Goal: Book appointment/travel/reservation

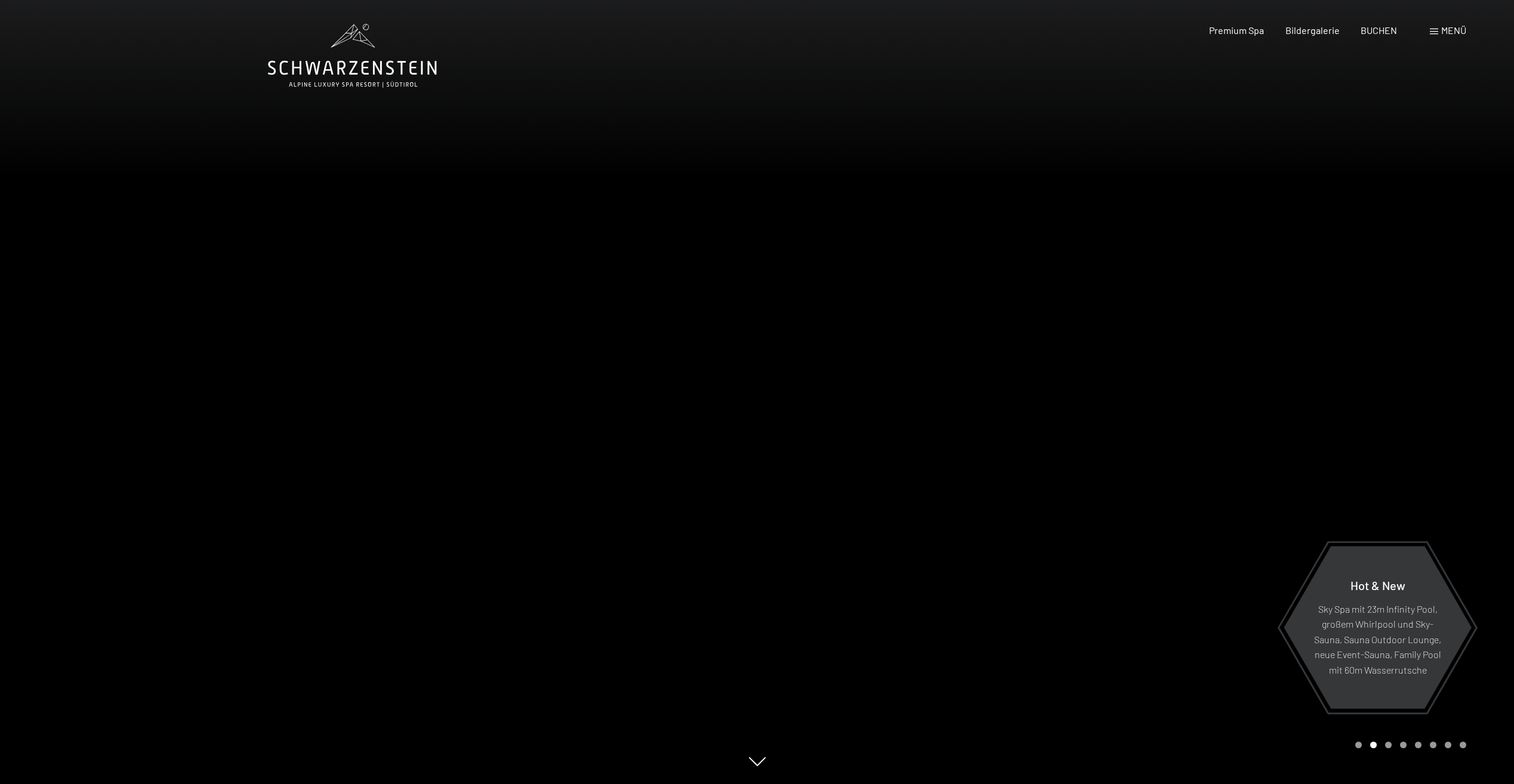
click at [1459, 26] on span "Menü" at bounding box center [1453, 30] width 25 height 12
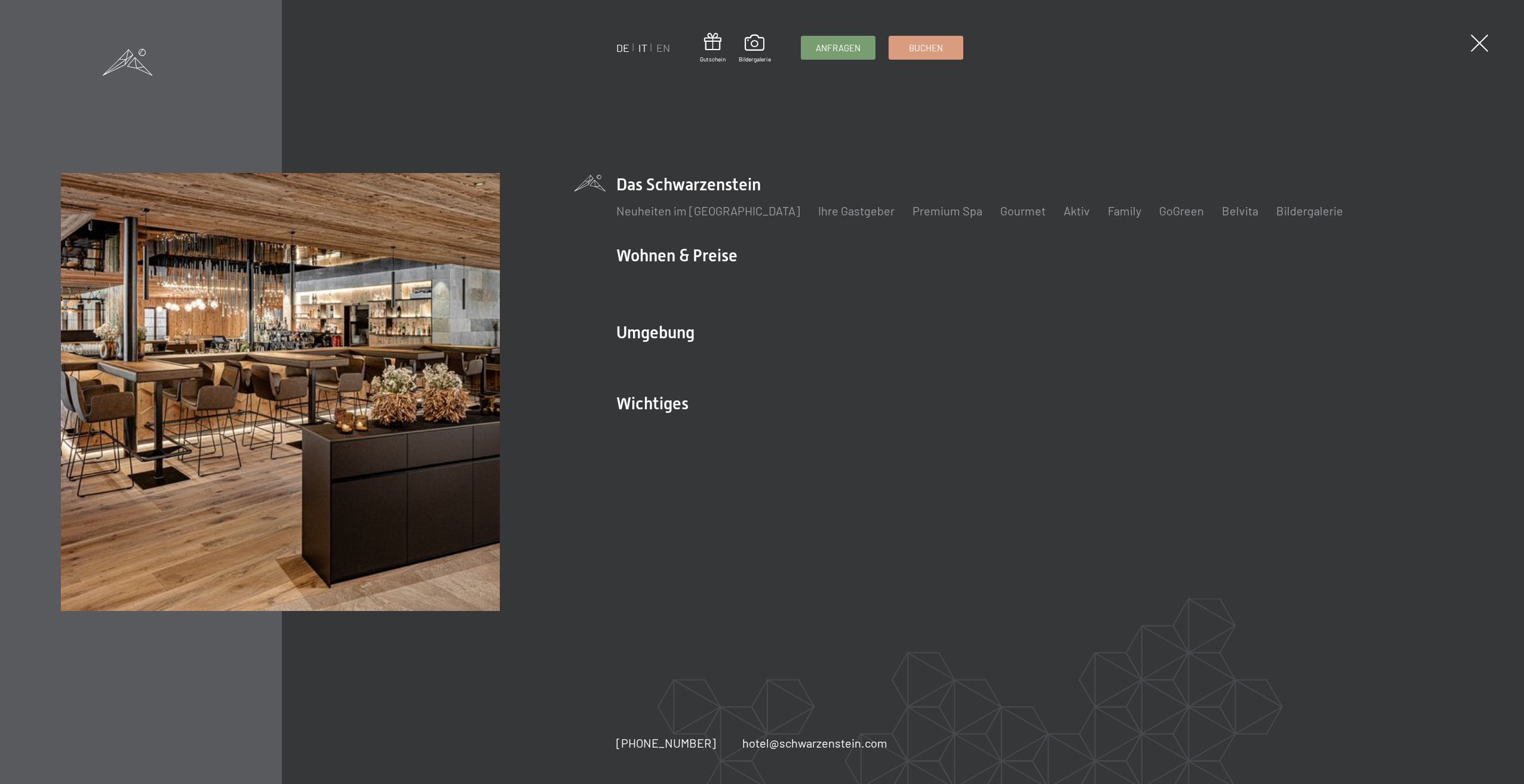
click at [642, 47] on link "IT" at bounding box center [642, 48] width 9 height 13
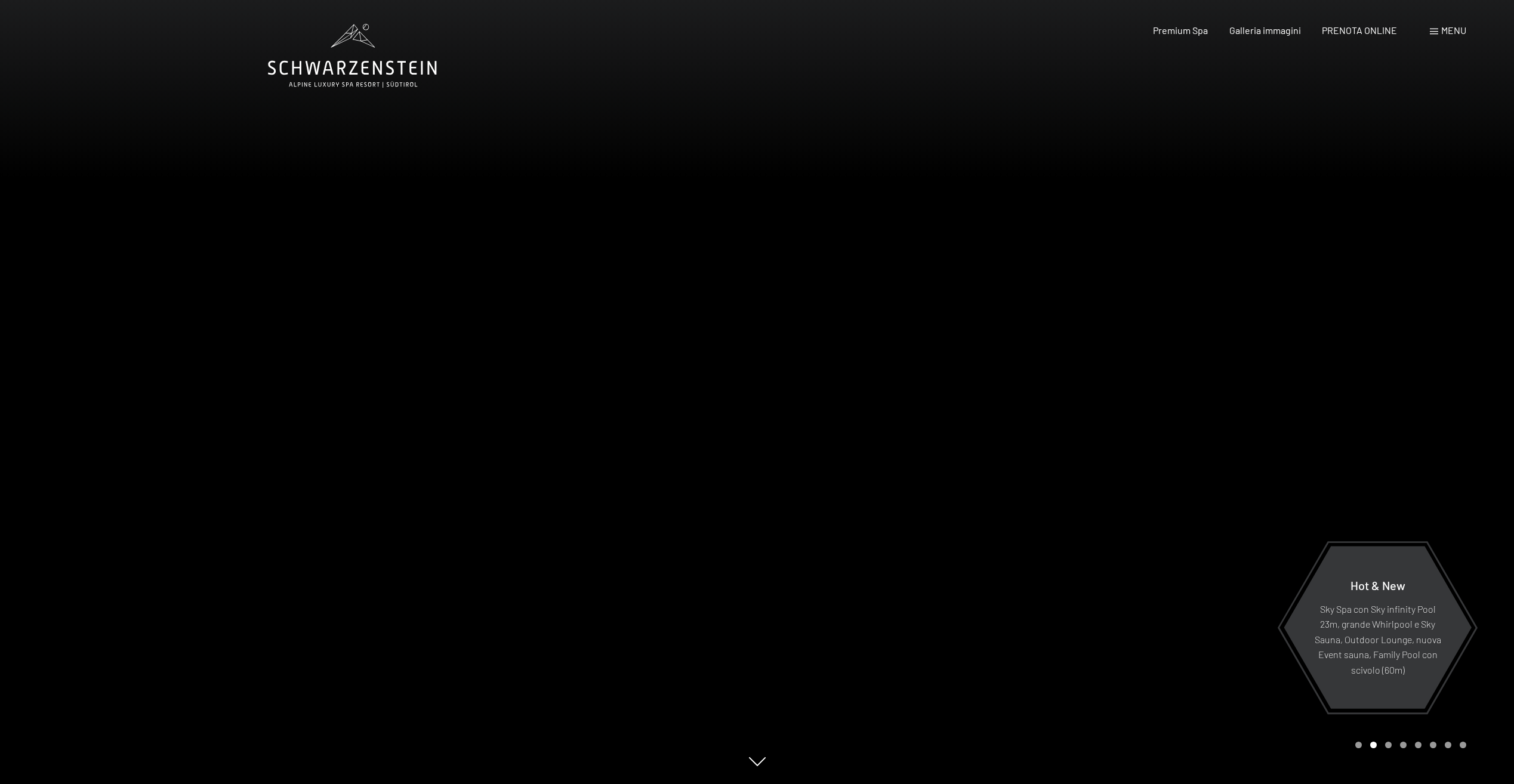
click at [1433, 30] on span at bounding box center [1435, 32] width 9 height 6
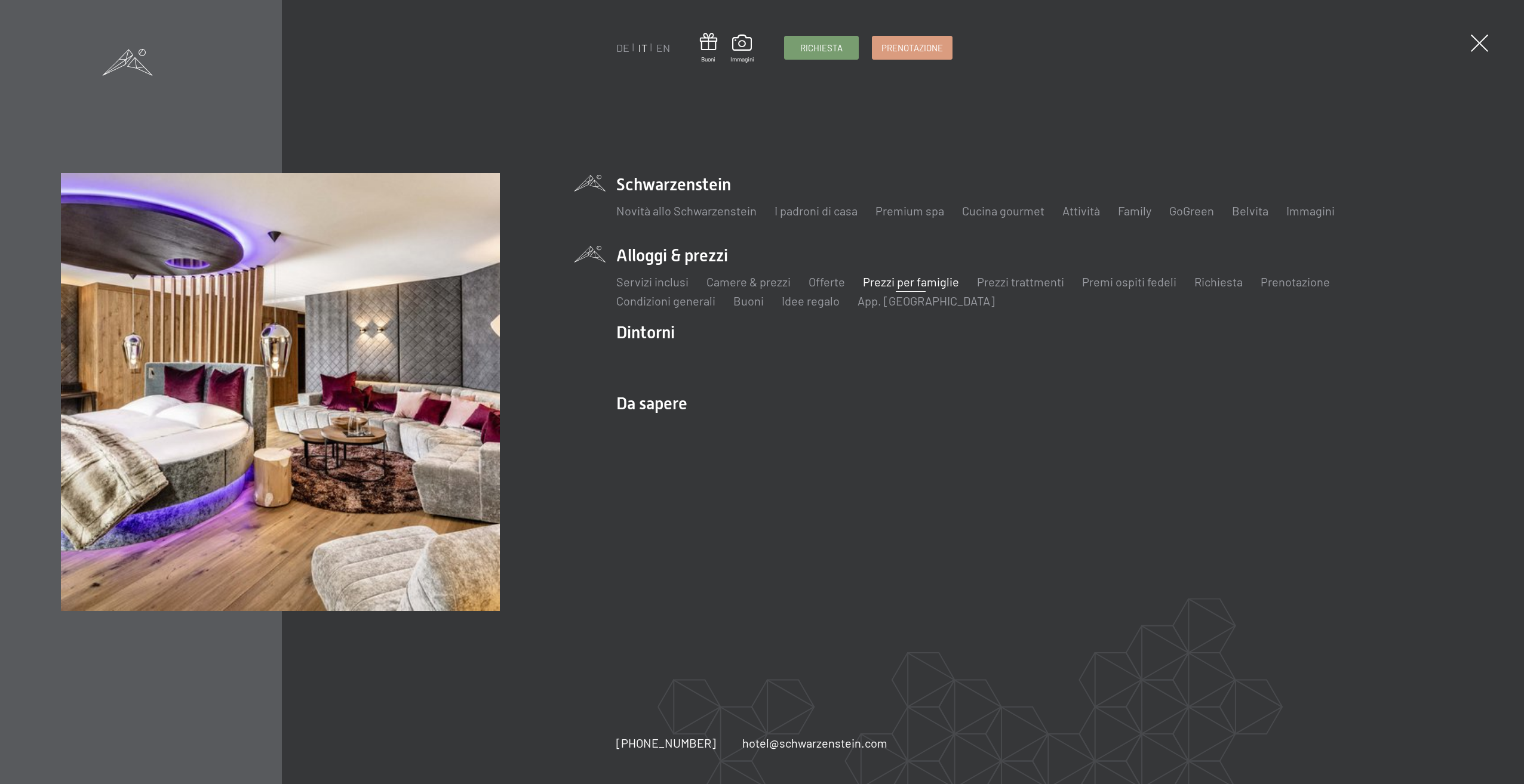
click at [895, 285] on link "Prezzi per famiglie" at bounding box center [911, 282] width 96 height 14
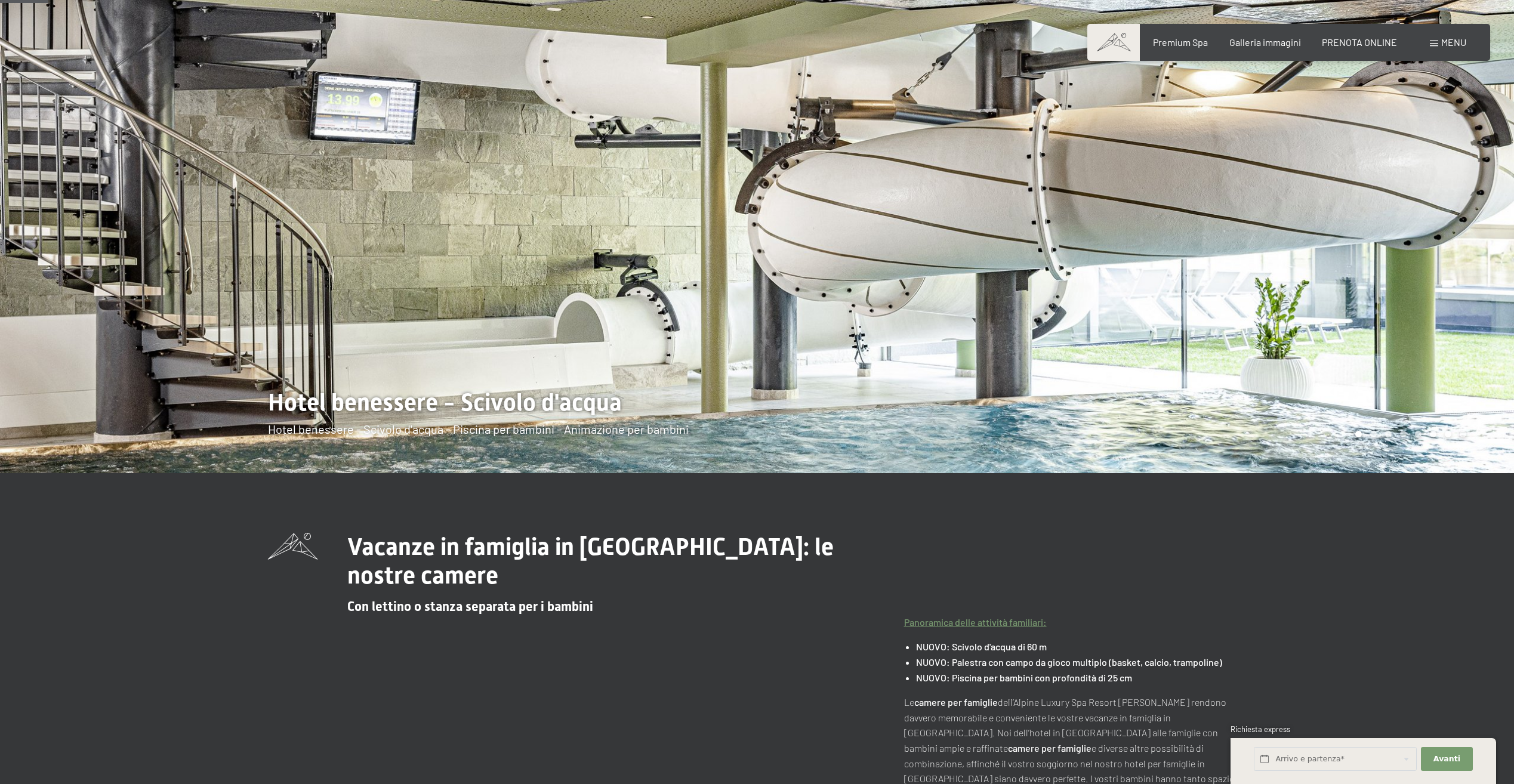
scroll to position [179, 0]
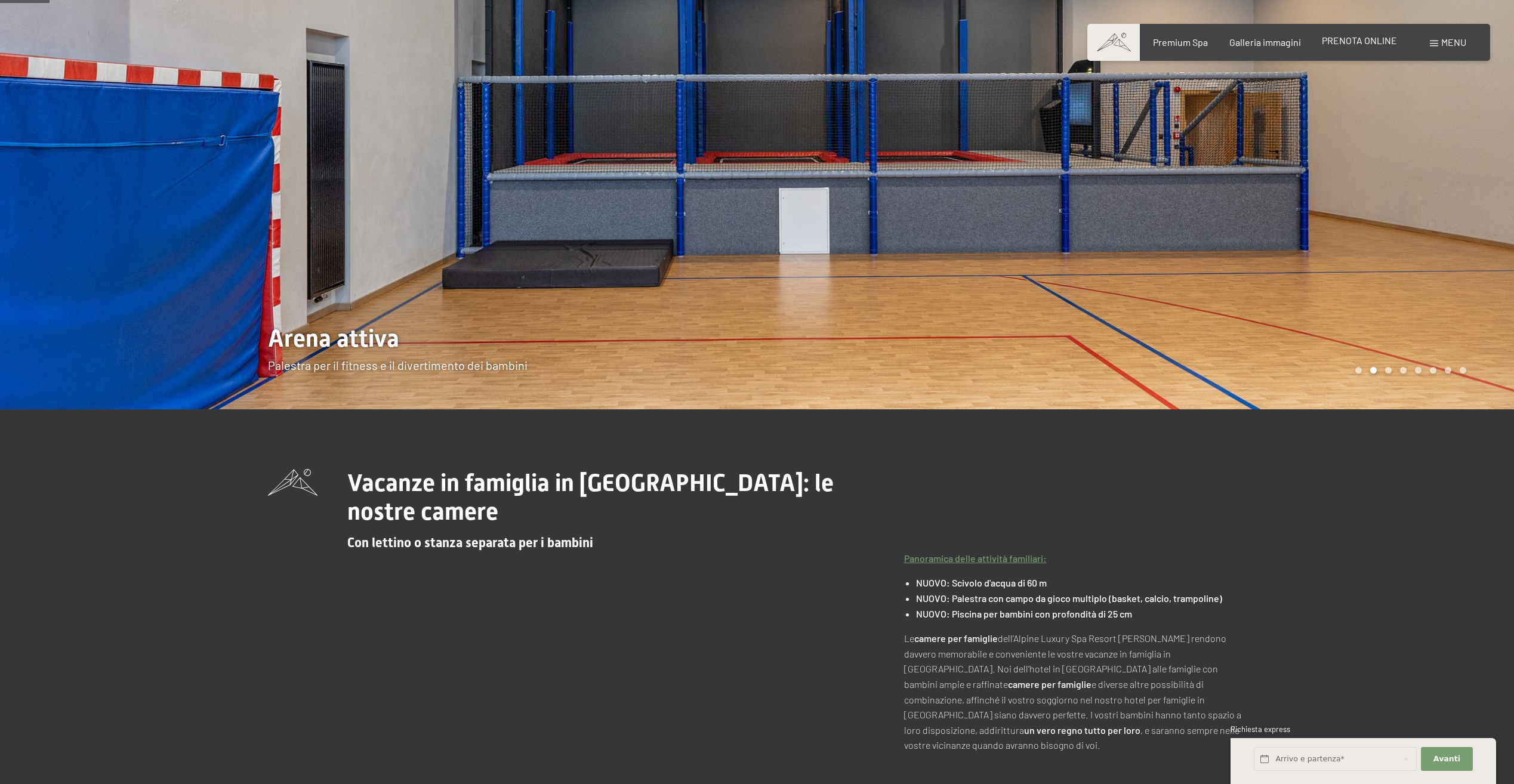
click at [1384, 45] on span "PRENOTA ONLINE" at bounding box center [1360, 40] width 75 height 12
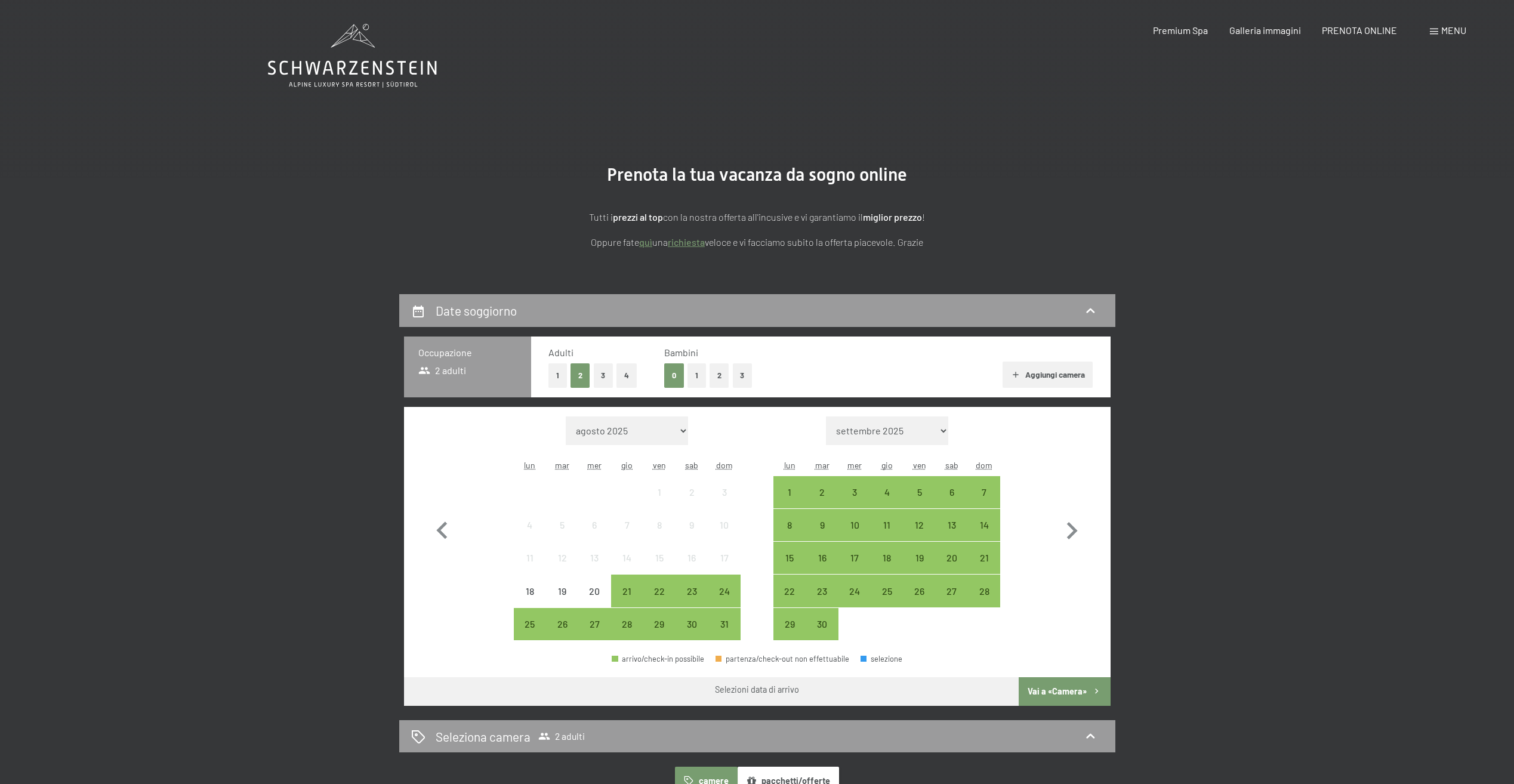
click at [666, 431] on span "Consenso marketing*" at bounding box center [687, 427] width 90 height 12
click at [637, 431] on input "Consenso marketing*" at bounding box center [631, 427] width 12 height 12
click at [665, 431] on span "Consenso marketing*" at bounding box center [687, 427] width 90 height 12
click at [637, 431] on input "Consenso marketing*" at bounding box center [631, 427] width 12 height 12
checkbox input "false"
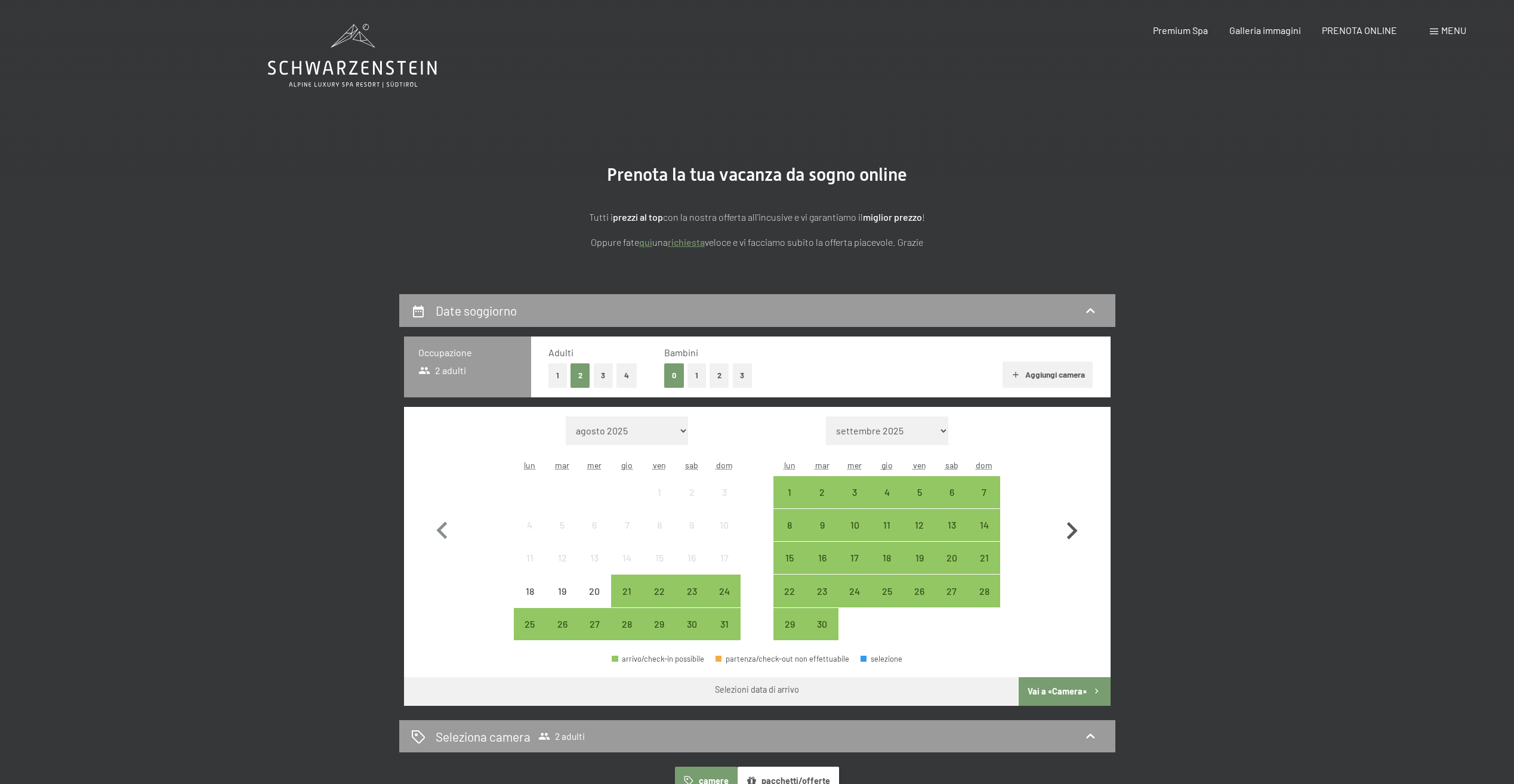
click at [1072, 531] on icon "button" at bounding box center [1072, 531] width 35 height 35
select select "2025-09-01"
select select "2025-10-01"
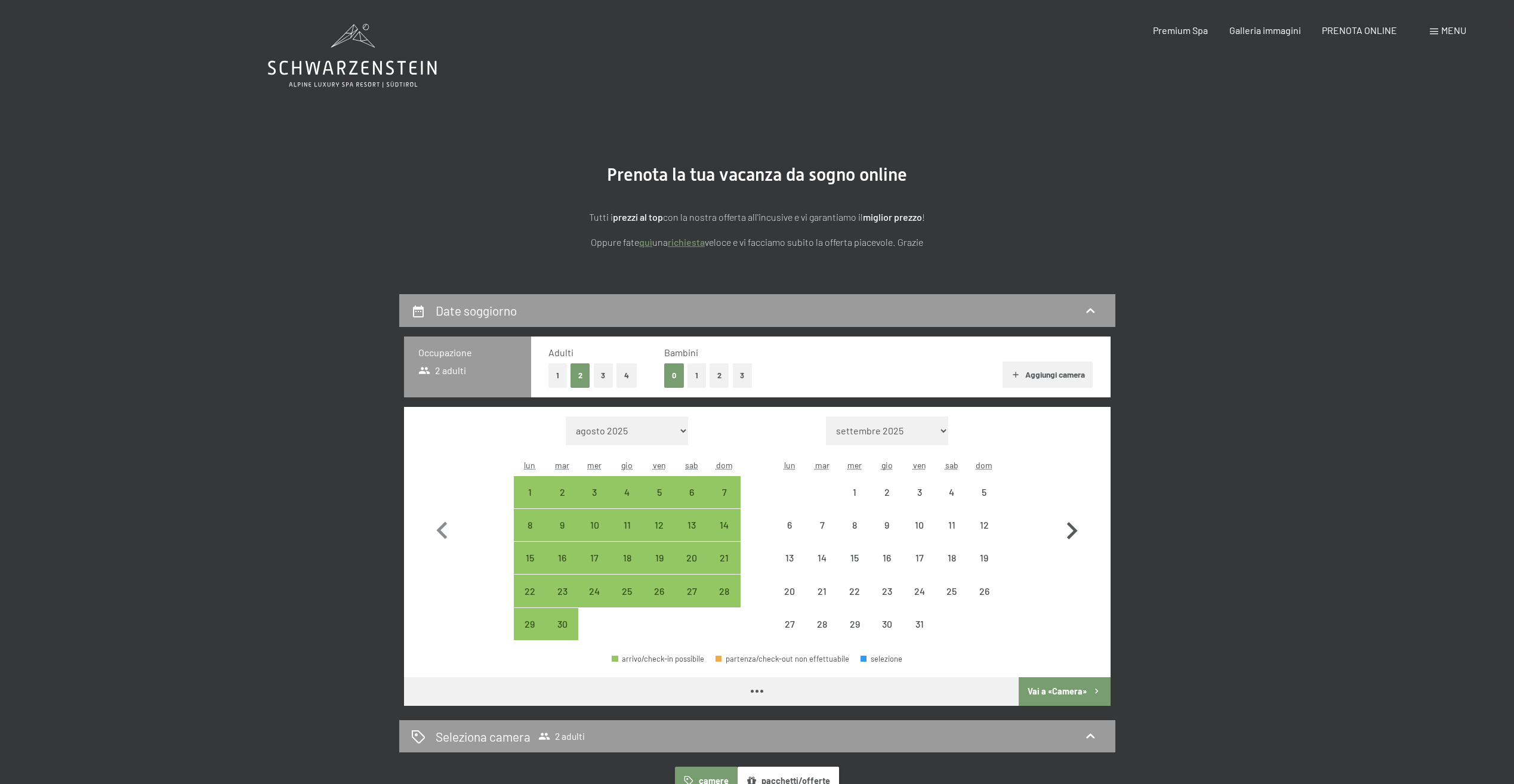
click at [1070, 530] on icon "button" at bounding box center [1072, 531] width 35 height 35
select select "2025-10-01"
select select "2025-11-01"
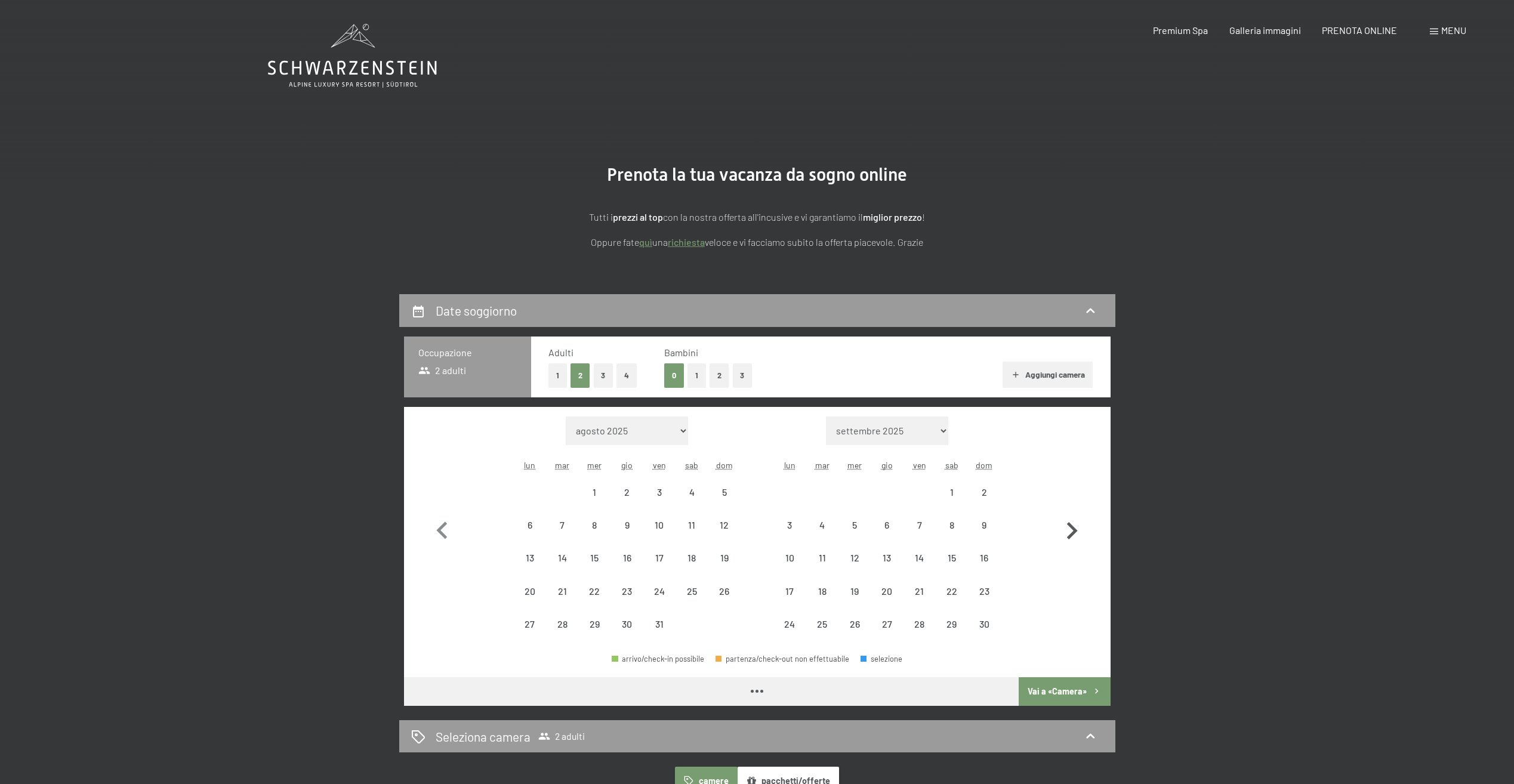
click at [1070, 530] on icon "button" at bounding box center [1072, 531] width 35 height 35
select select "2025-11-01"
select select "2025-12-01"
click at [1070, 530] on icon "button" at bounding box center [1072, 531] width 35 height 35
select select "2025-12-01"
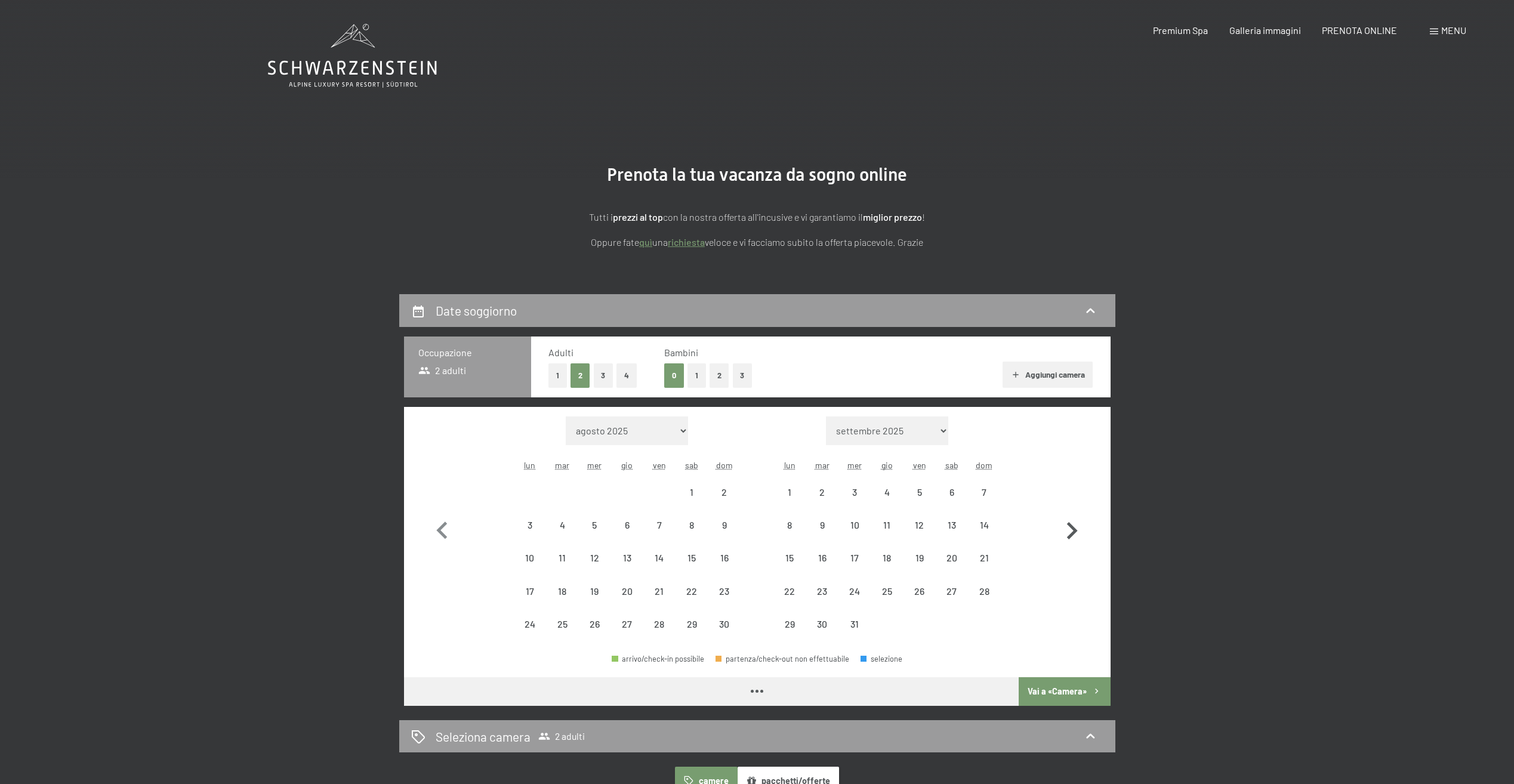
select select "2026-01-01"
click at [1070, 530] on icon "button" at bounding box center [1072, 531] width 35 height 35
select select "2026-02-01"
select select "2026-03-01"
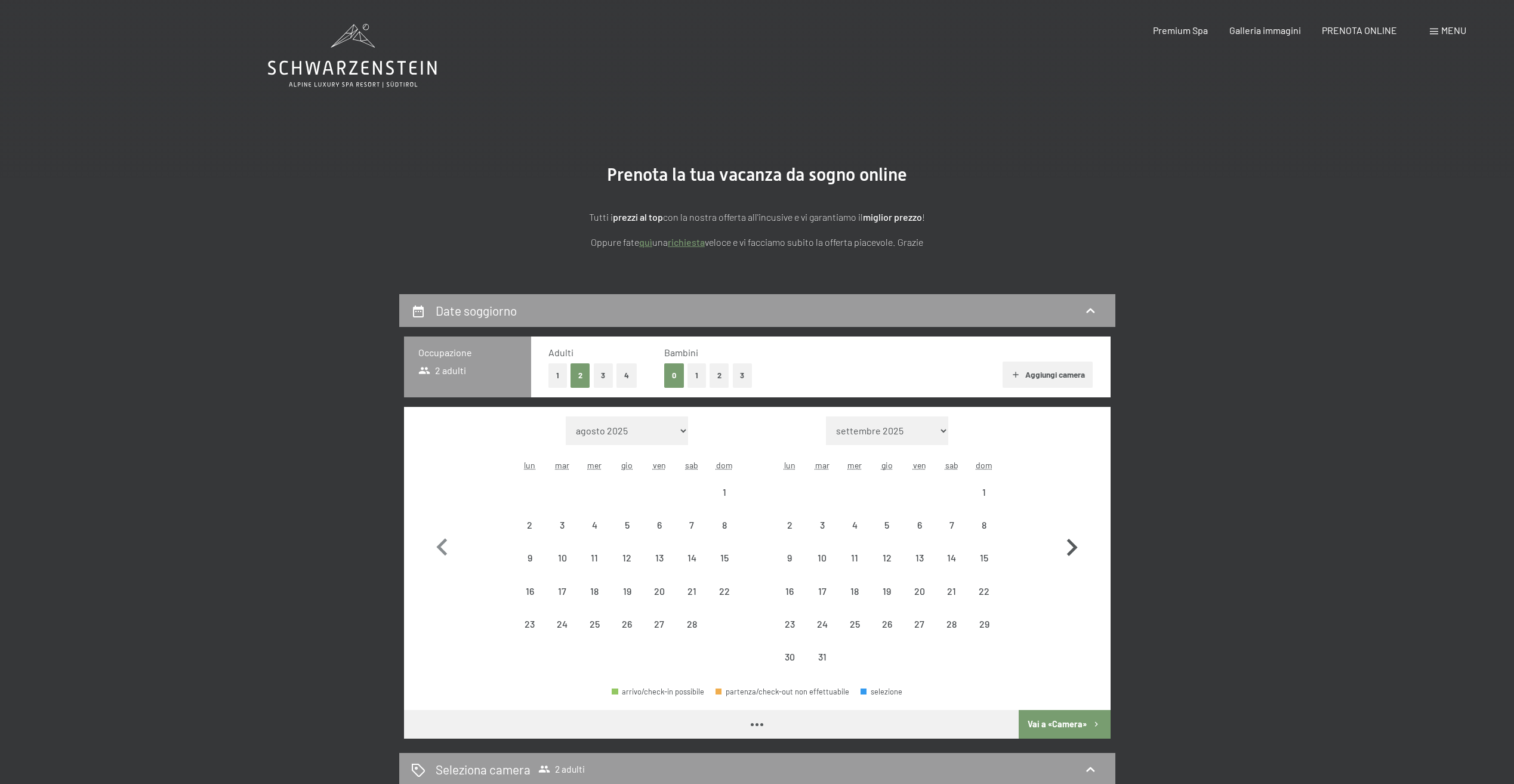
click at [1070, 530] on icon "button" at bounding box center [1072, 548] width 35 height 35
select select "2026-03-01"
select select "2026-04-01"
click at [1070, 530] on icon "button" at bounding box center [1072, 548] width 35 height 35
select select "2026-04-01"
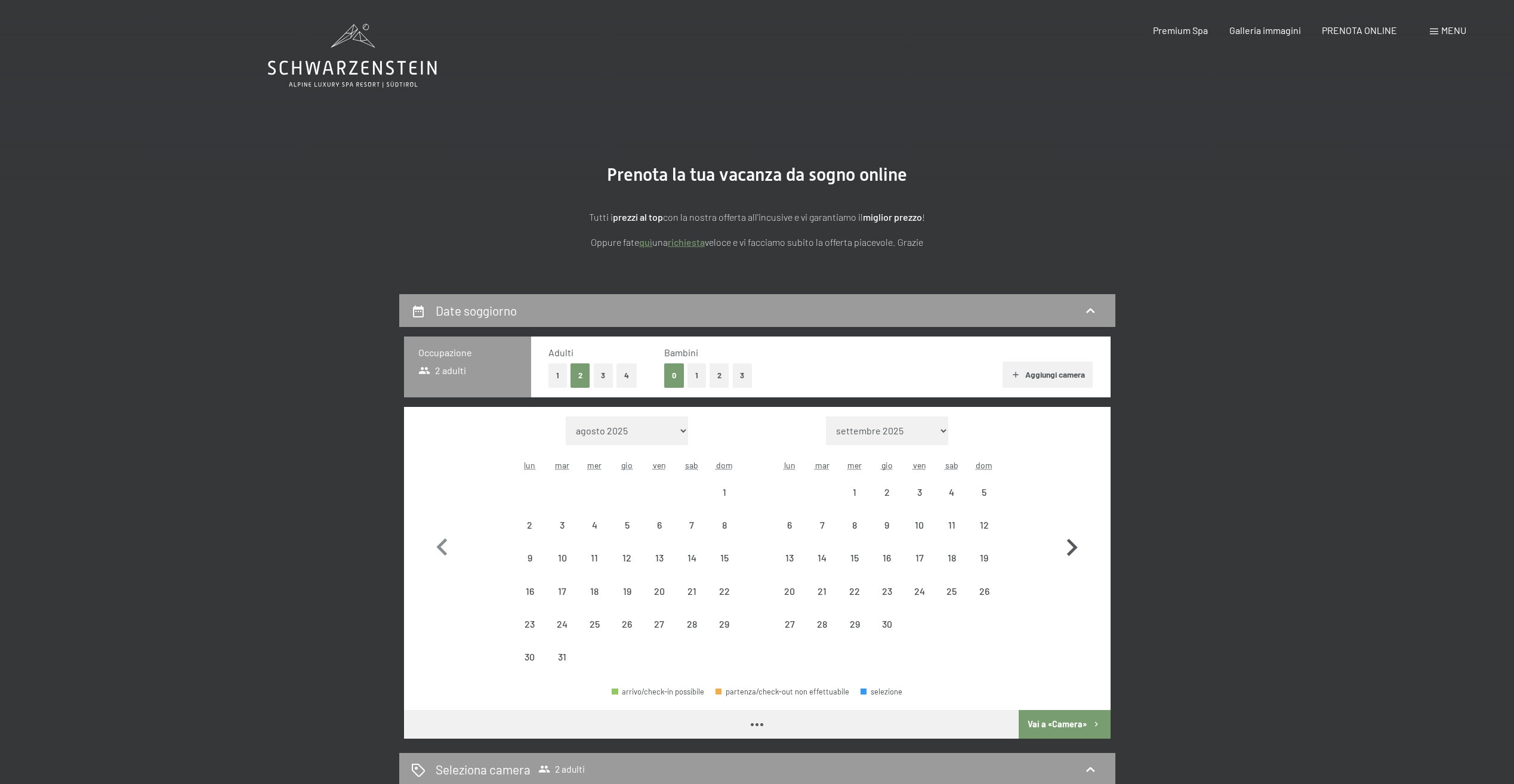
select select "2026-05-01"
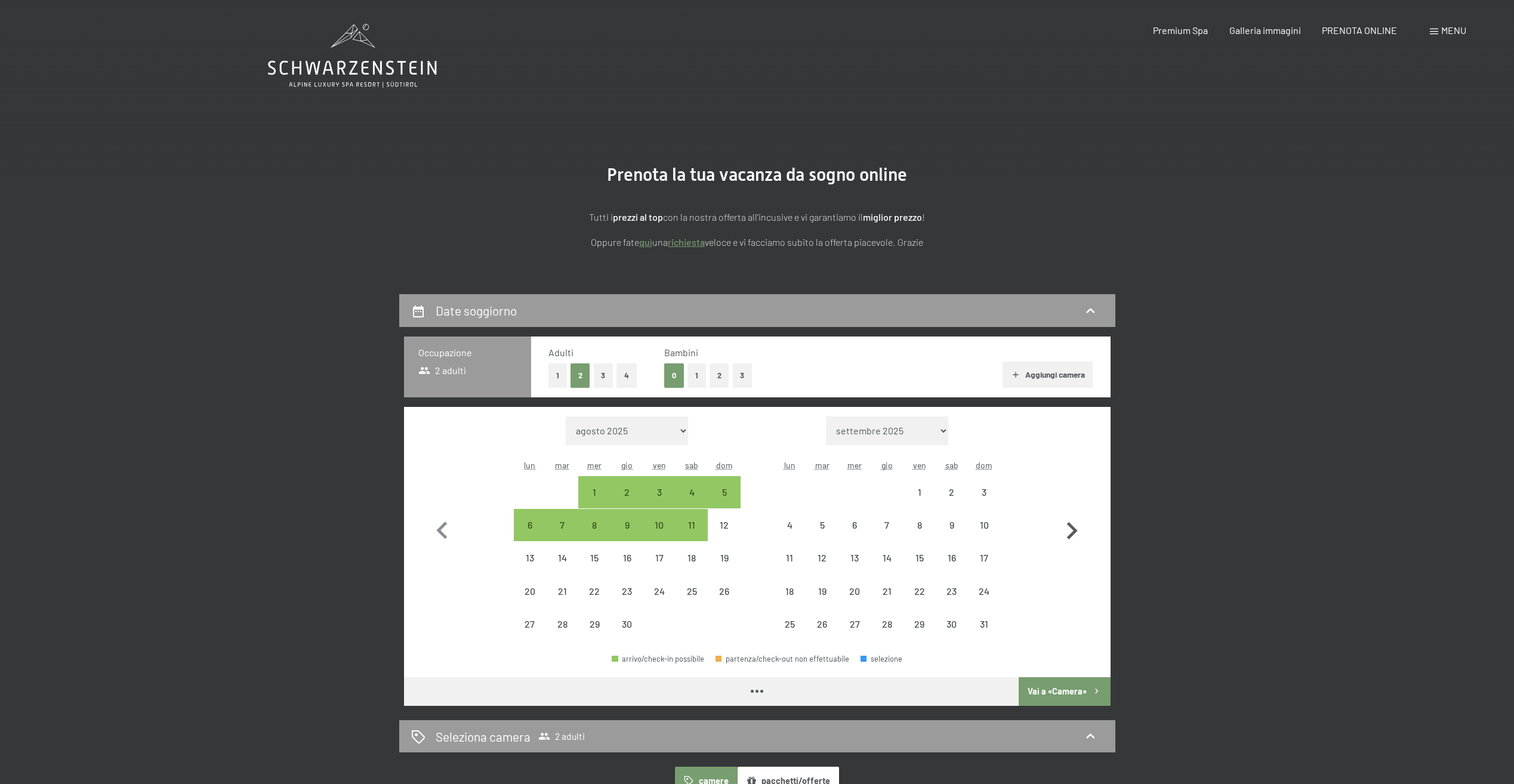
click at [1070, 530] on icon "button" at bounding box center [1072, 531] width 35 height 35
click at [1063, 521] on icon "button" at bounding box center [1072, 531] width 35 height 35
select select "2026-06-01"
select select "2026-07-01"
click at [1076, 528] on icon "button" at bounding box center [1072, 531] width 35 height 35
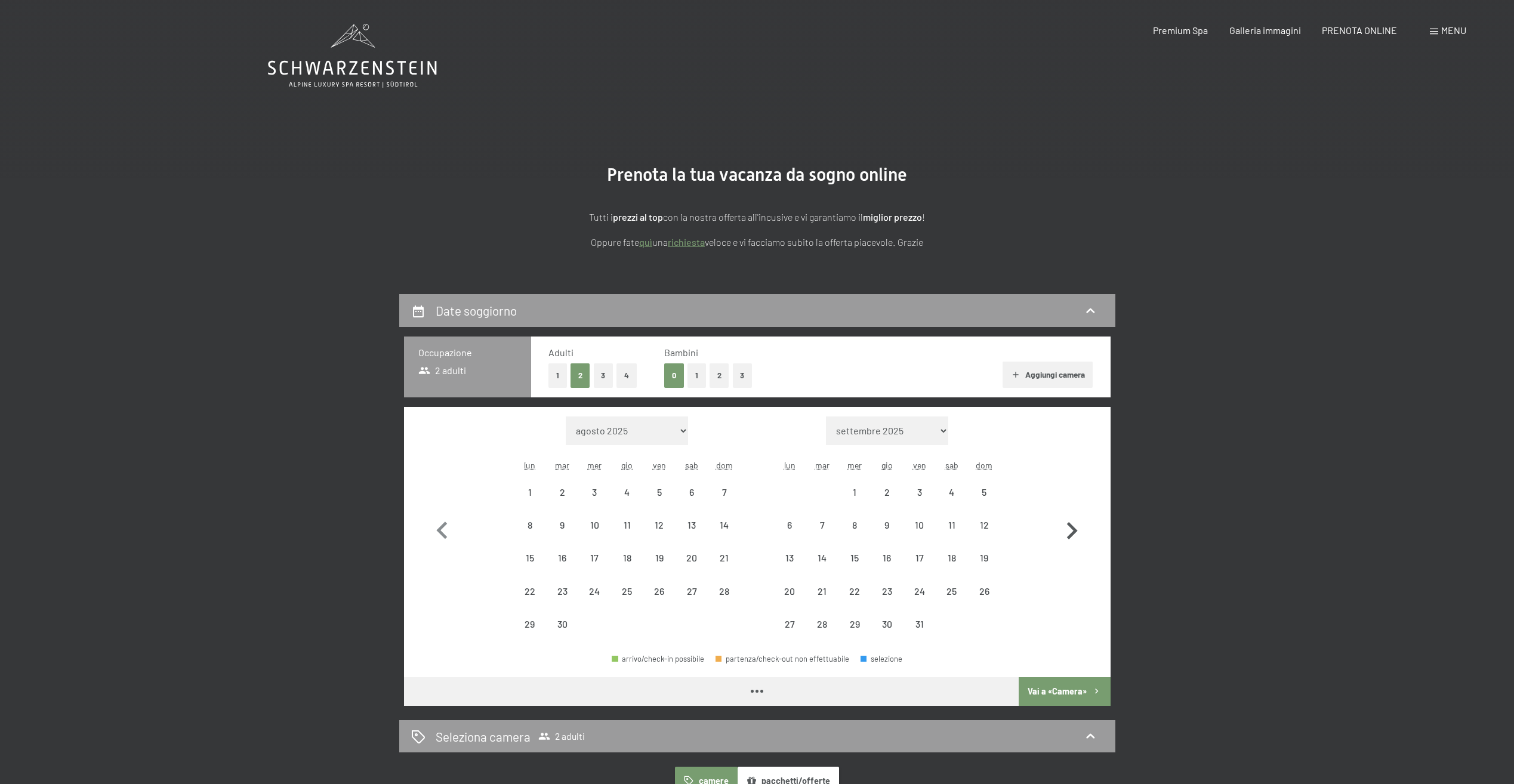
select select "2026-07-01"
select select "2026-08-01"
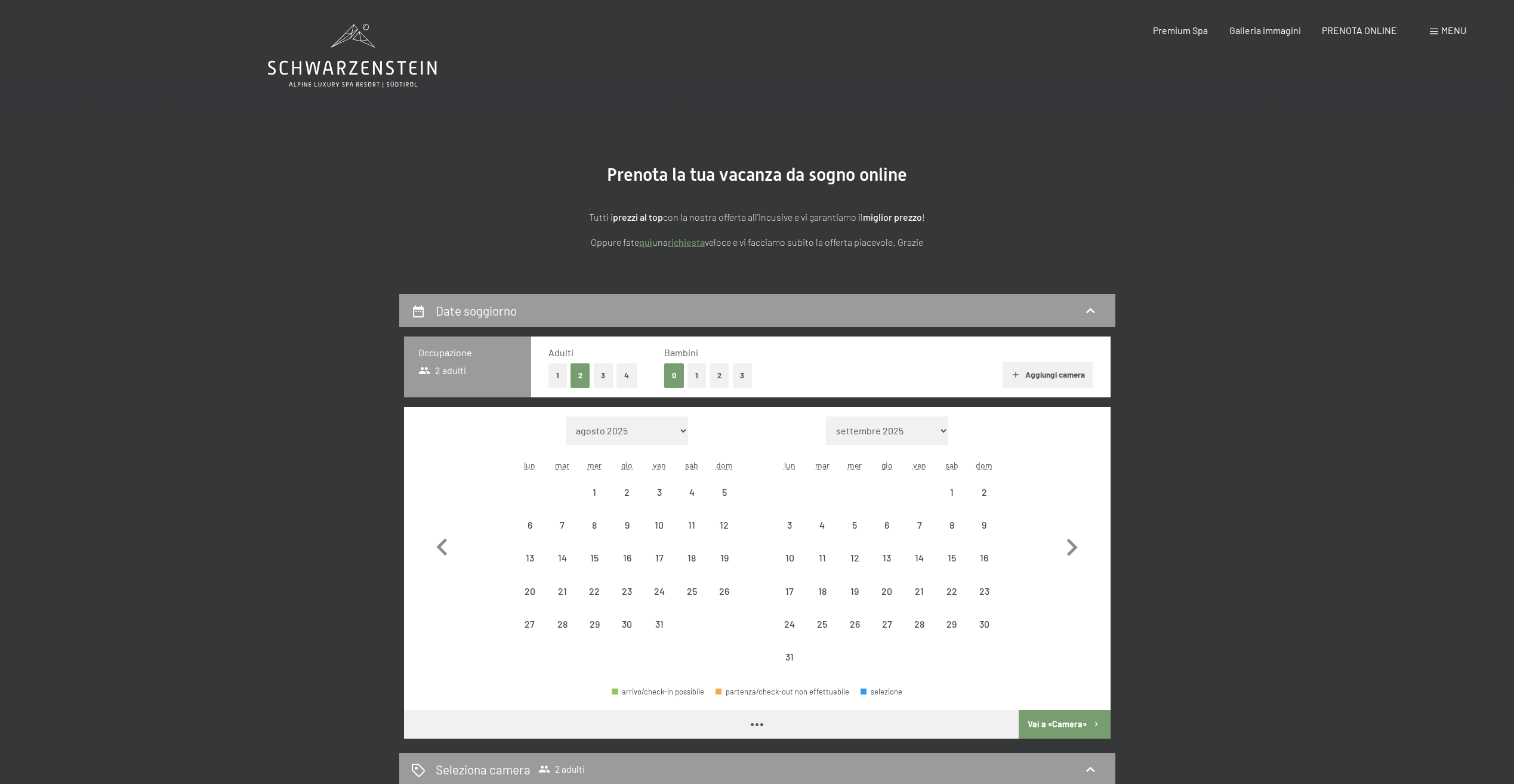
select select "2026-07-01"
select select "2026-08-01"
click at [913, 526] on div "7" at bounding box center [919, 535] width 30 height 30
select select "2026-07-01"
select select "2026-08-01"
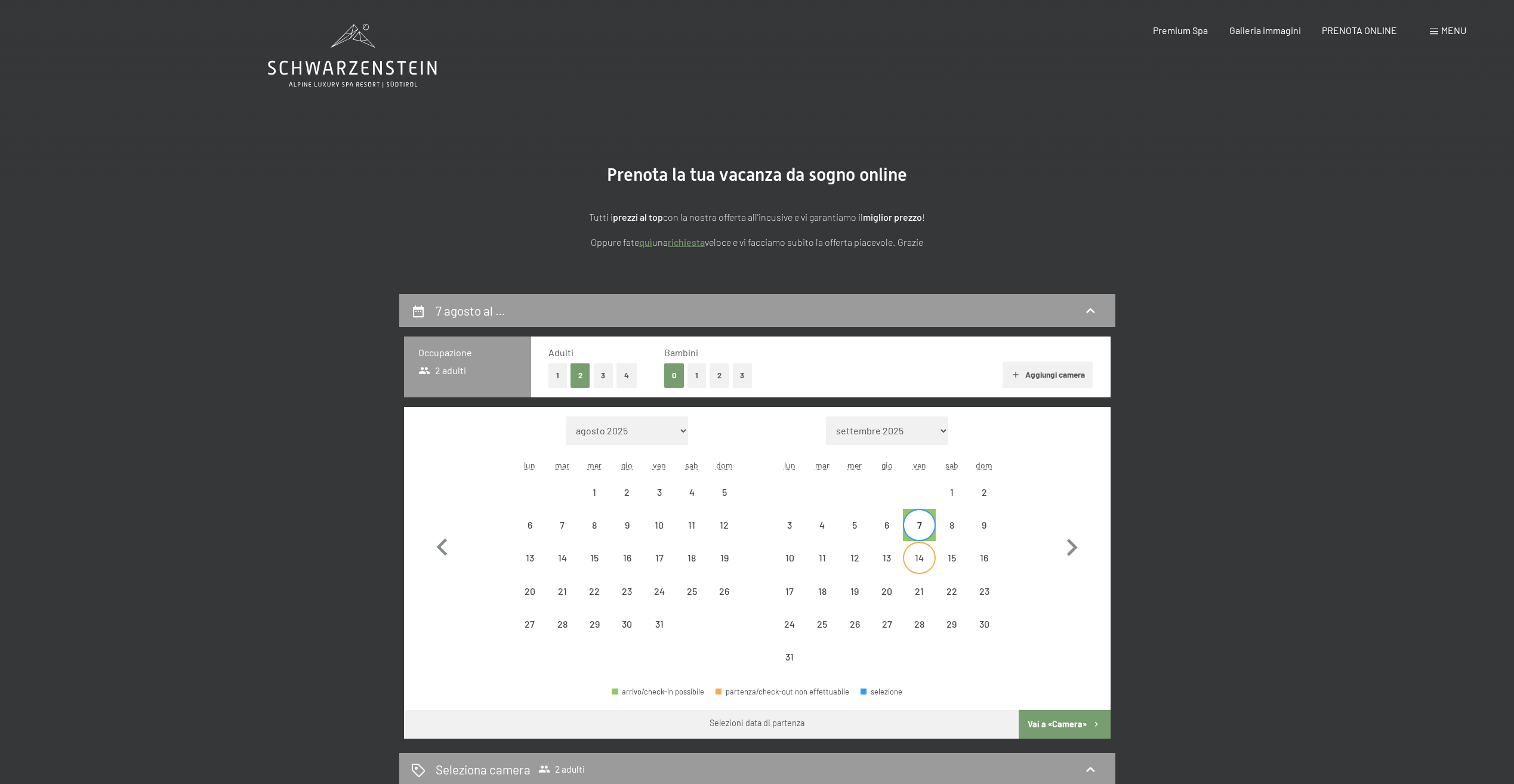
click at [921, 559] on div "14" at bounding box center [919, 568] width 30 height 30
select select "2026-07-01"
select select "2026-08-01"
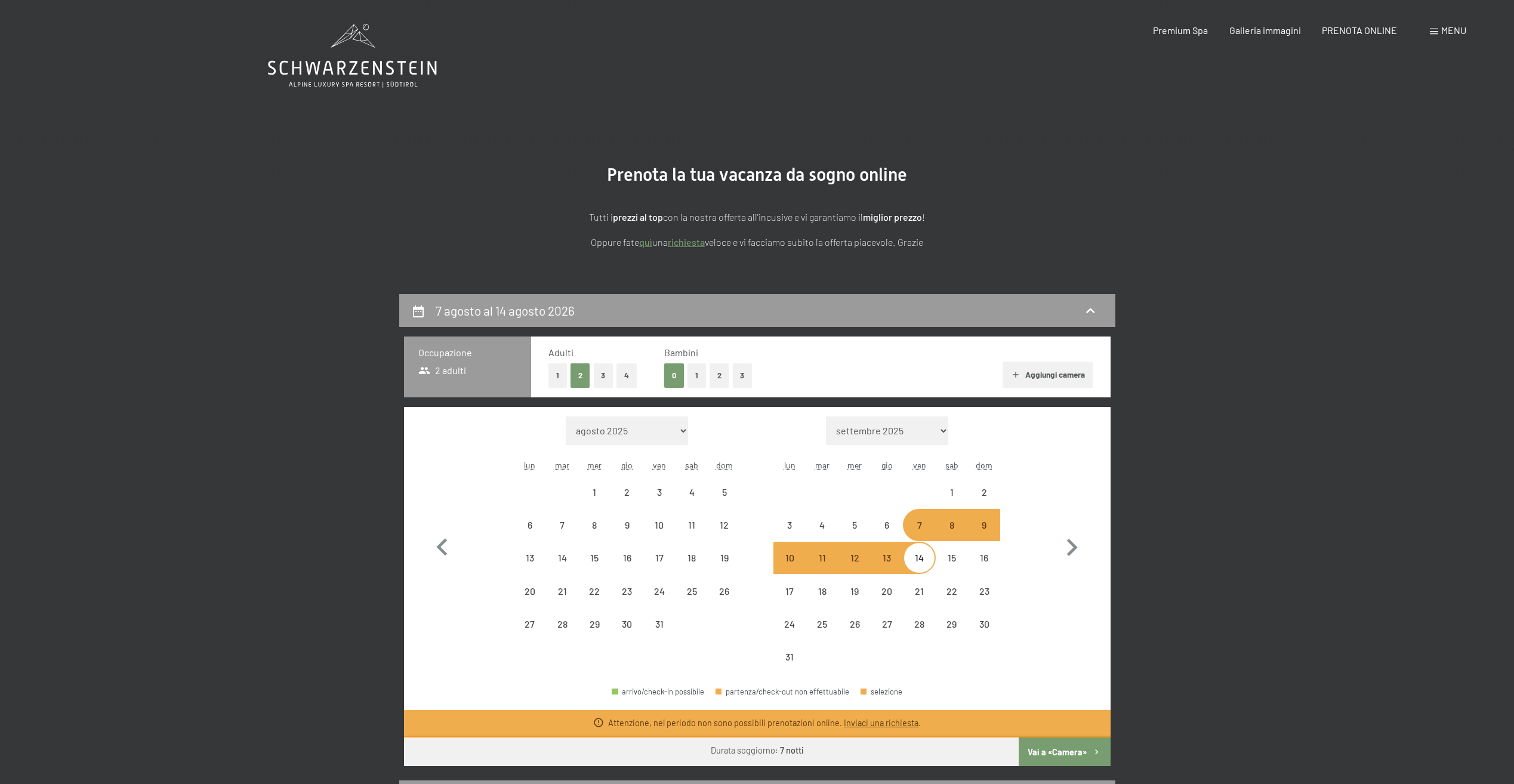
click at [957, 530] on div "8" at bounding box center [951, 535] width 30 height 30
select select "2026-07-01"
select select "2026-08-01"
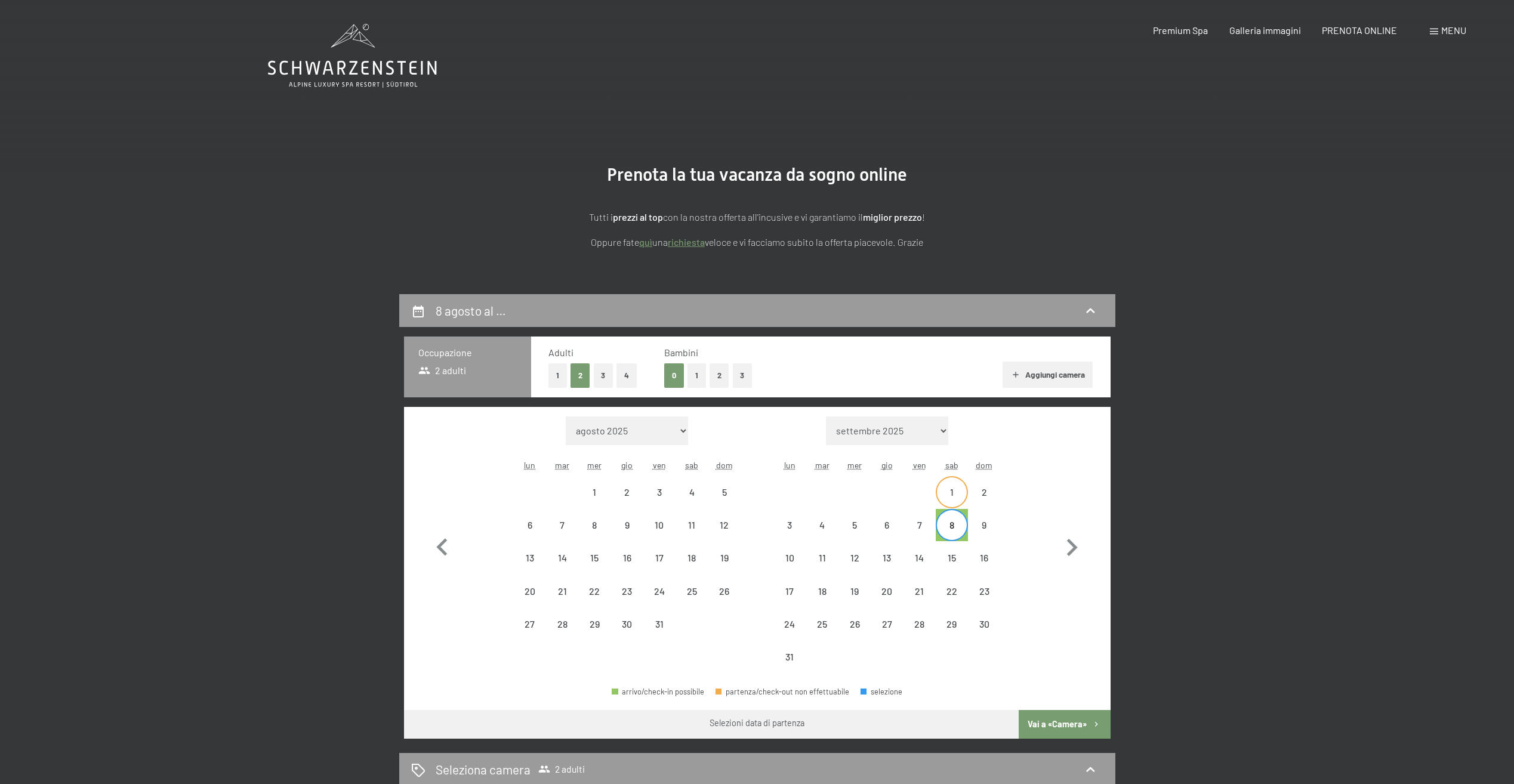
click at [953, 492] on div "1" at bounding box center [951, 502] width 30 height 30
select select "2026-07-01"
select select "2026-08-01"
click at [955, 531] on div "8" at bounding box center [951, 535] width 30 height 30
select select "2026-07-01"
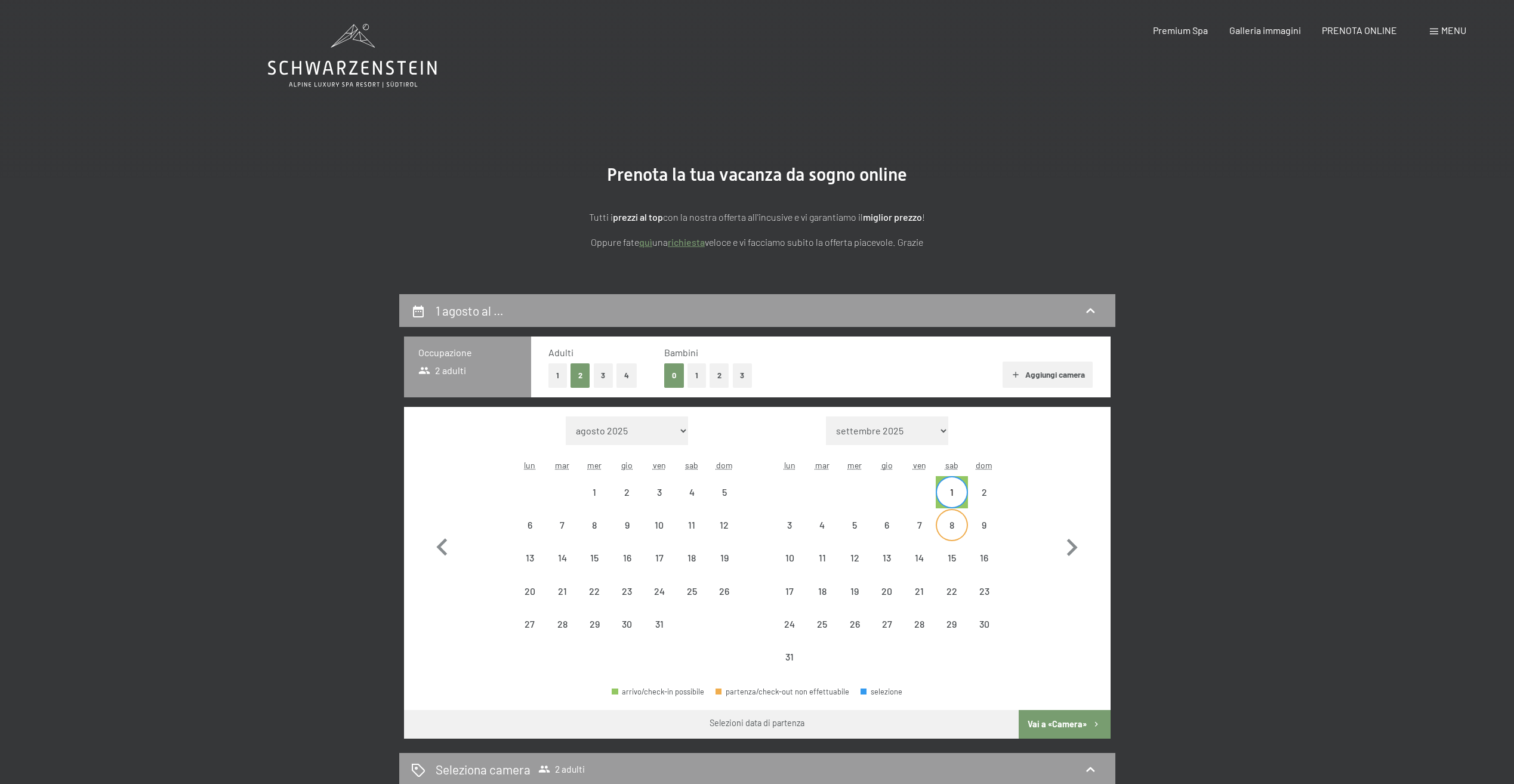
select select "2026-08-01"
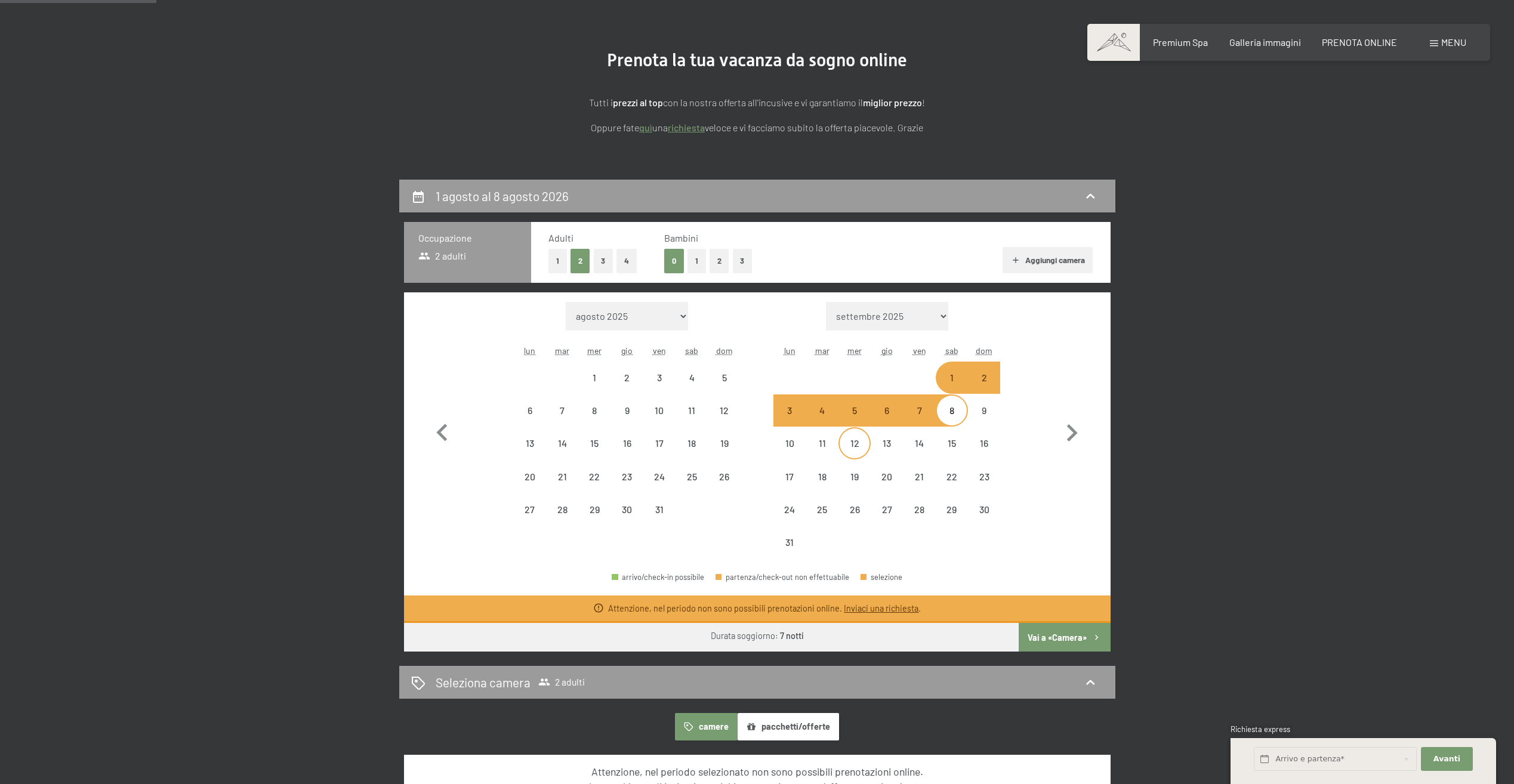
scroll to position [120, 0]
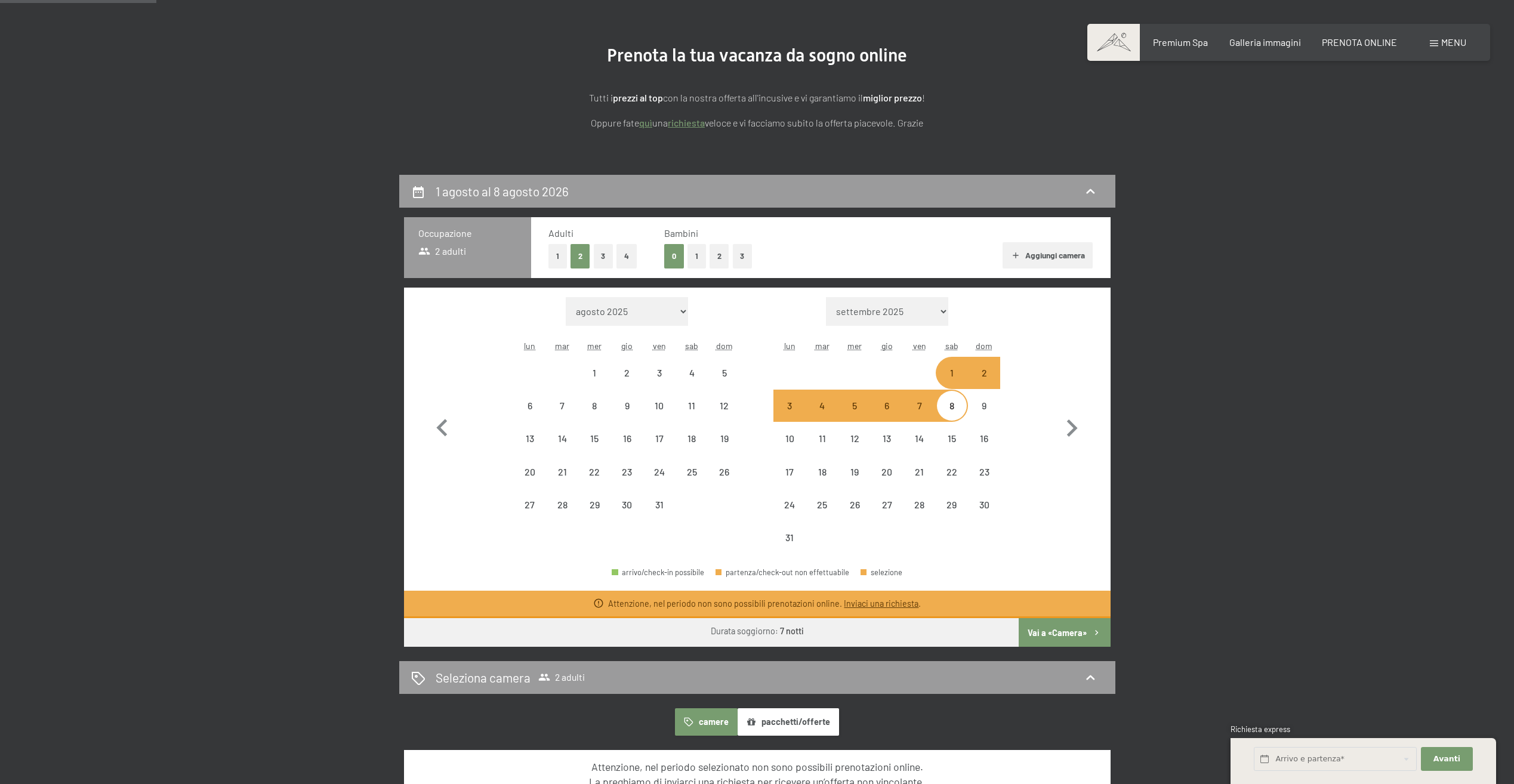
click at [703, 252] on button "1" at bounding box center [697, 257] width 19 height 24
select select "2026-07-01"
select select "2026-08-01"
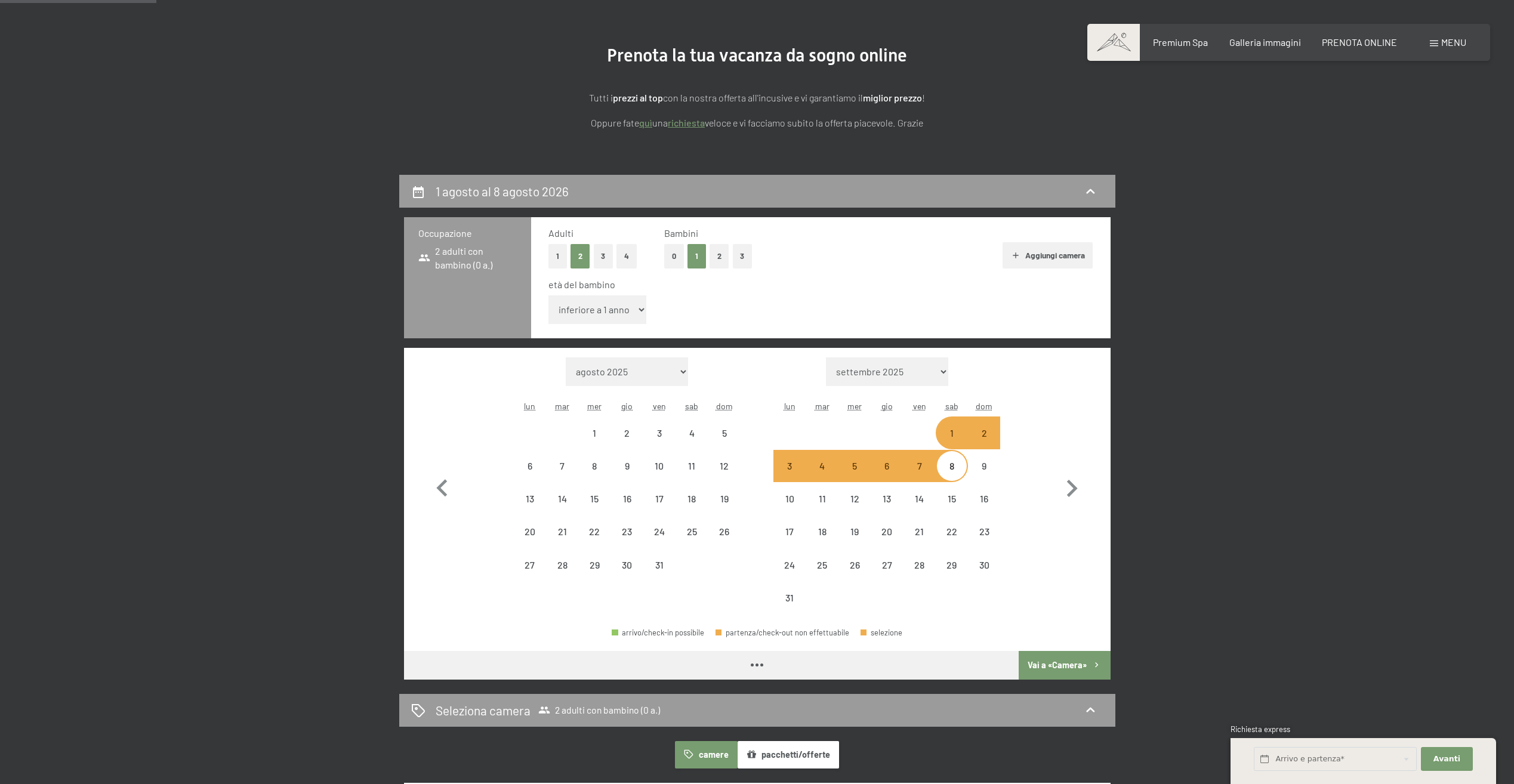
select select "2026-07-01"
select select "2026-08-01"
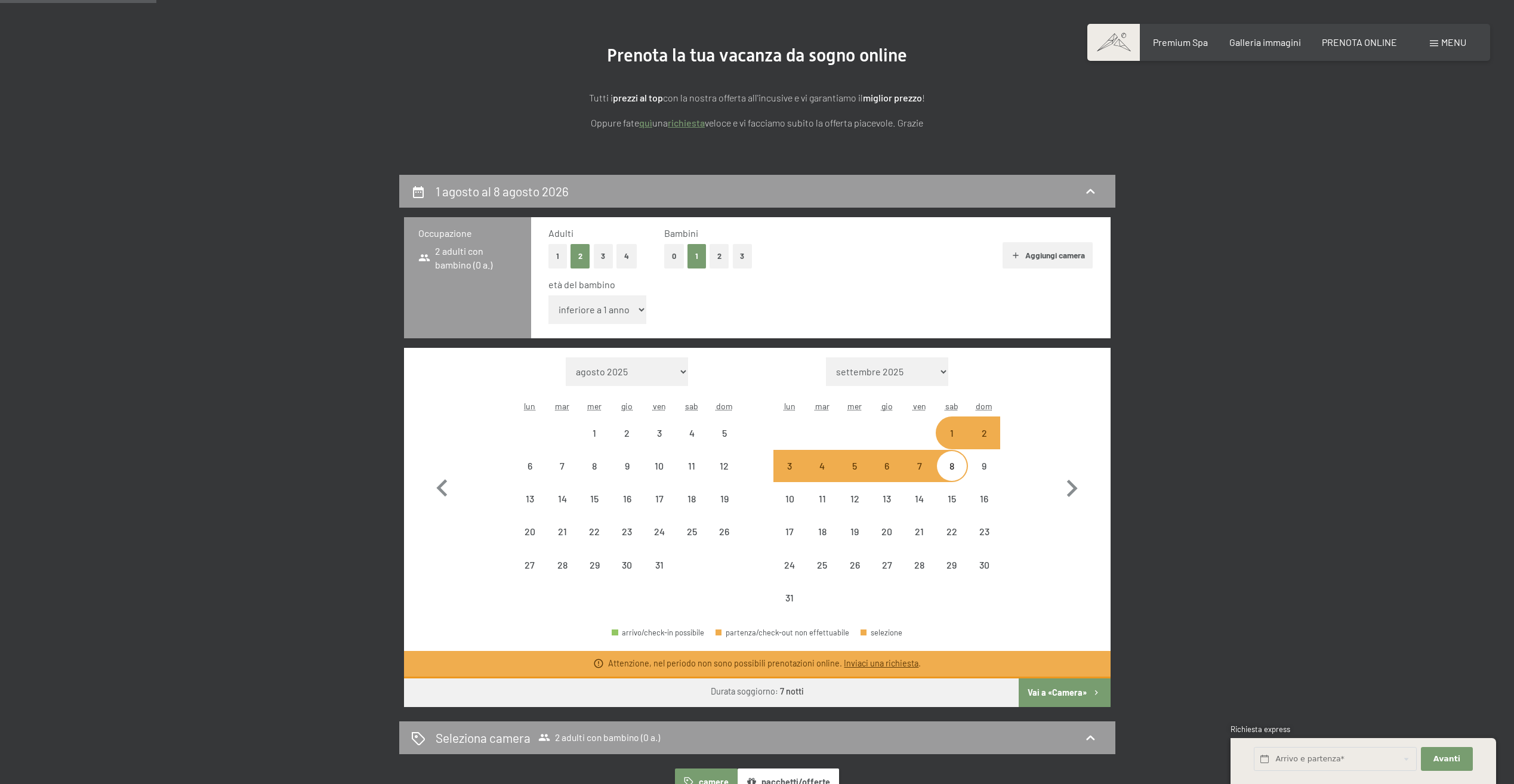
click at [640, 312] on select "inferiore a 1 anno 1 anno 2 anni 3 anni 4 anni 5 anni 6 anni 7 anni 8 anni 9 an…" at bounding box center [597, 310] width 99 height 29
select select "5"
click at [548, 295] on select "inferiore a 1 anno 1 anno 2 anni 3 anni 4 anni 5 anni 6 anni 7 anni 8 anni 9 an…" at bounding box center [597, 310] width 99 height 29
select select "2026-07-01"
select select "2026-08-01"
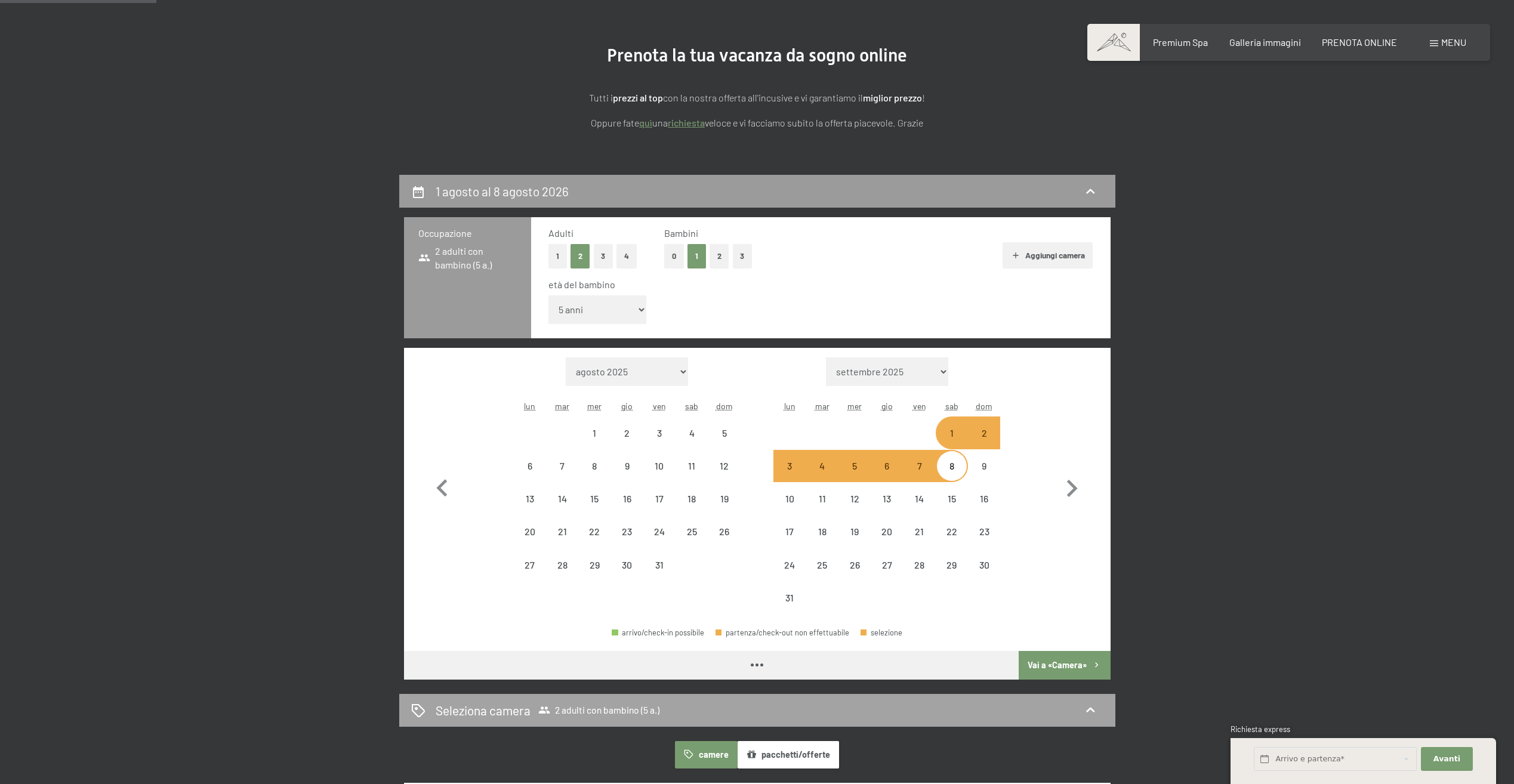
select select "2026-07-01"
select select "2026-08-01"
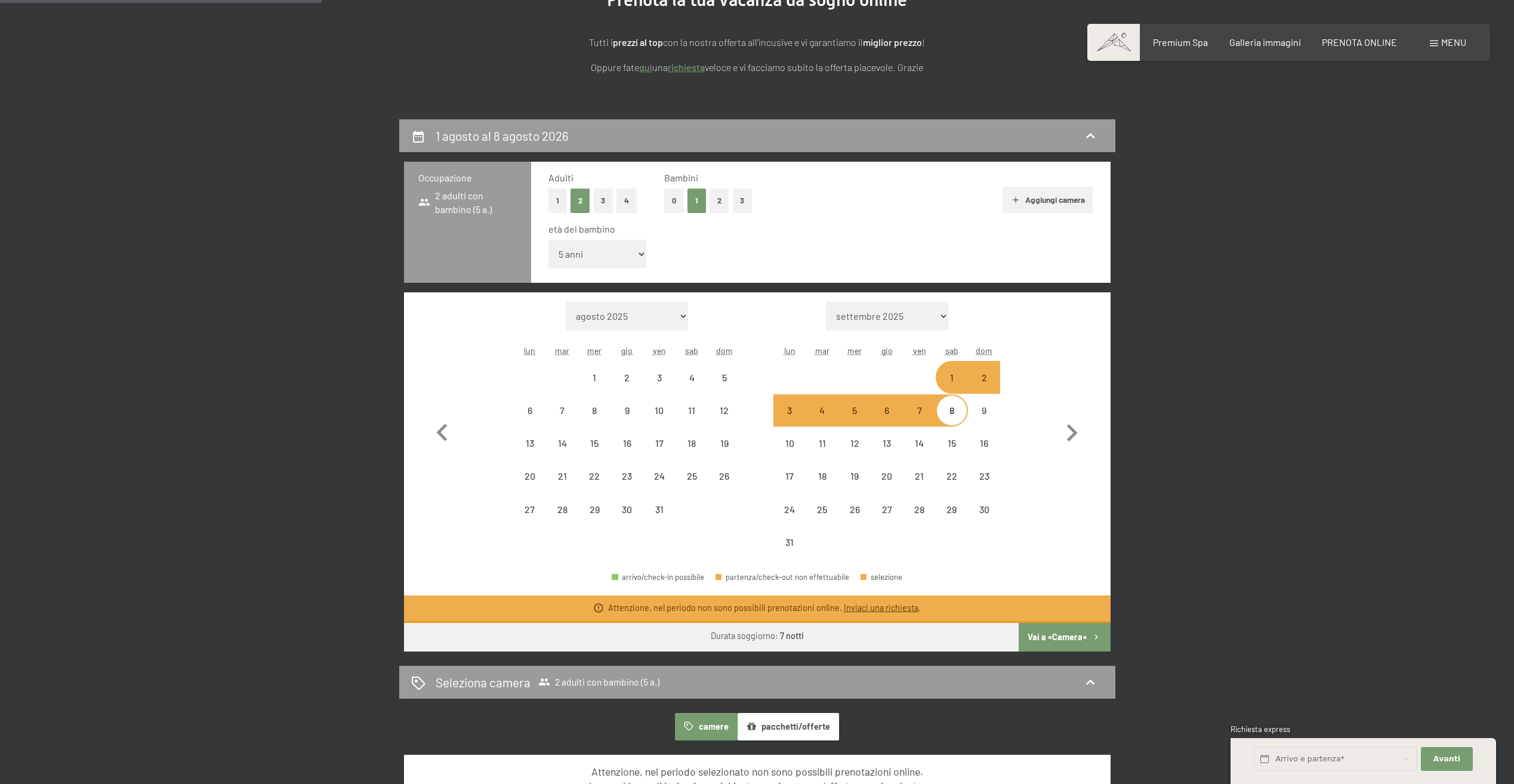
scroll to position [298, 0]
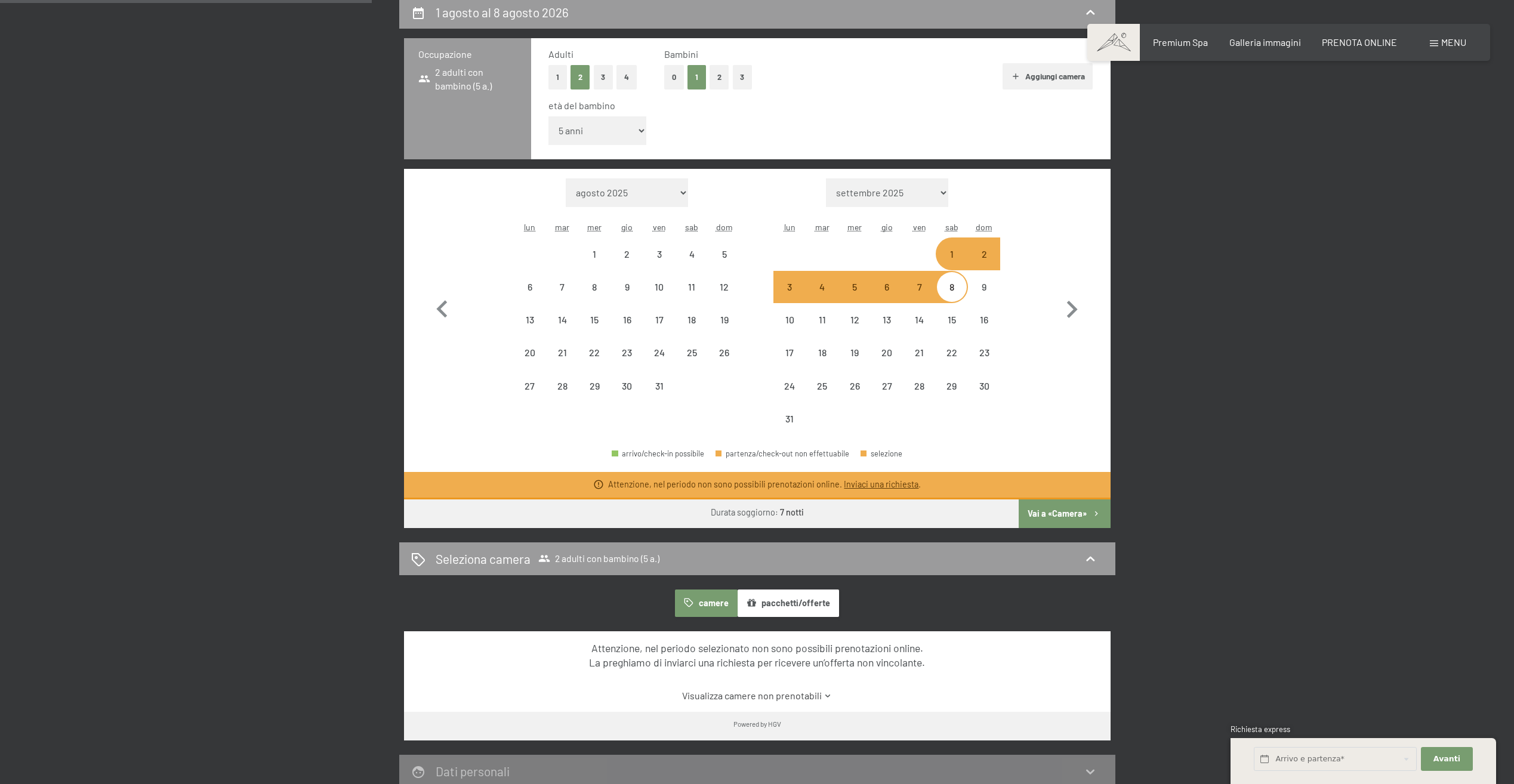
click at [704, 602] on button "camere" at bounding box center [706, 603] width 62 height 27
click at [790, 601] on button "pacchetti/offerte" at bounding box center [788, 603] width 102 height 27
click at [1340, 754] on input "text" at bounding box center [1335, 760] width 163 height 24
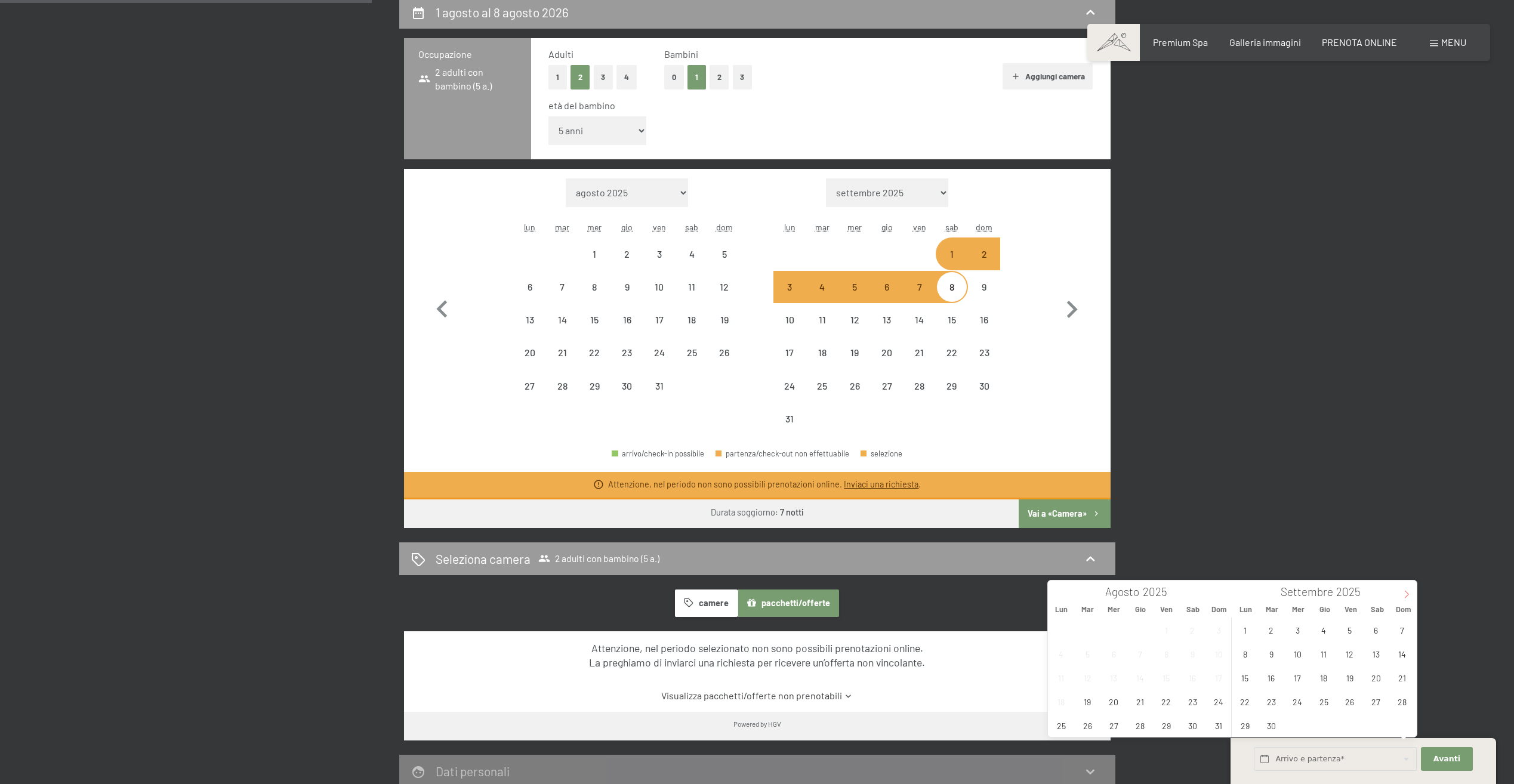
click at [1407, 599] on icon at bounding box center [1407, 594] width 9 height 9
click at [1407, 597] on icon at bounding box center [1407, 594] width 9 height 9
click at [1407, 594] on icon at bounding box center [1407, 594] width 9 height 9
type input "2026"
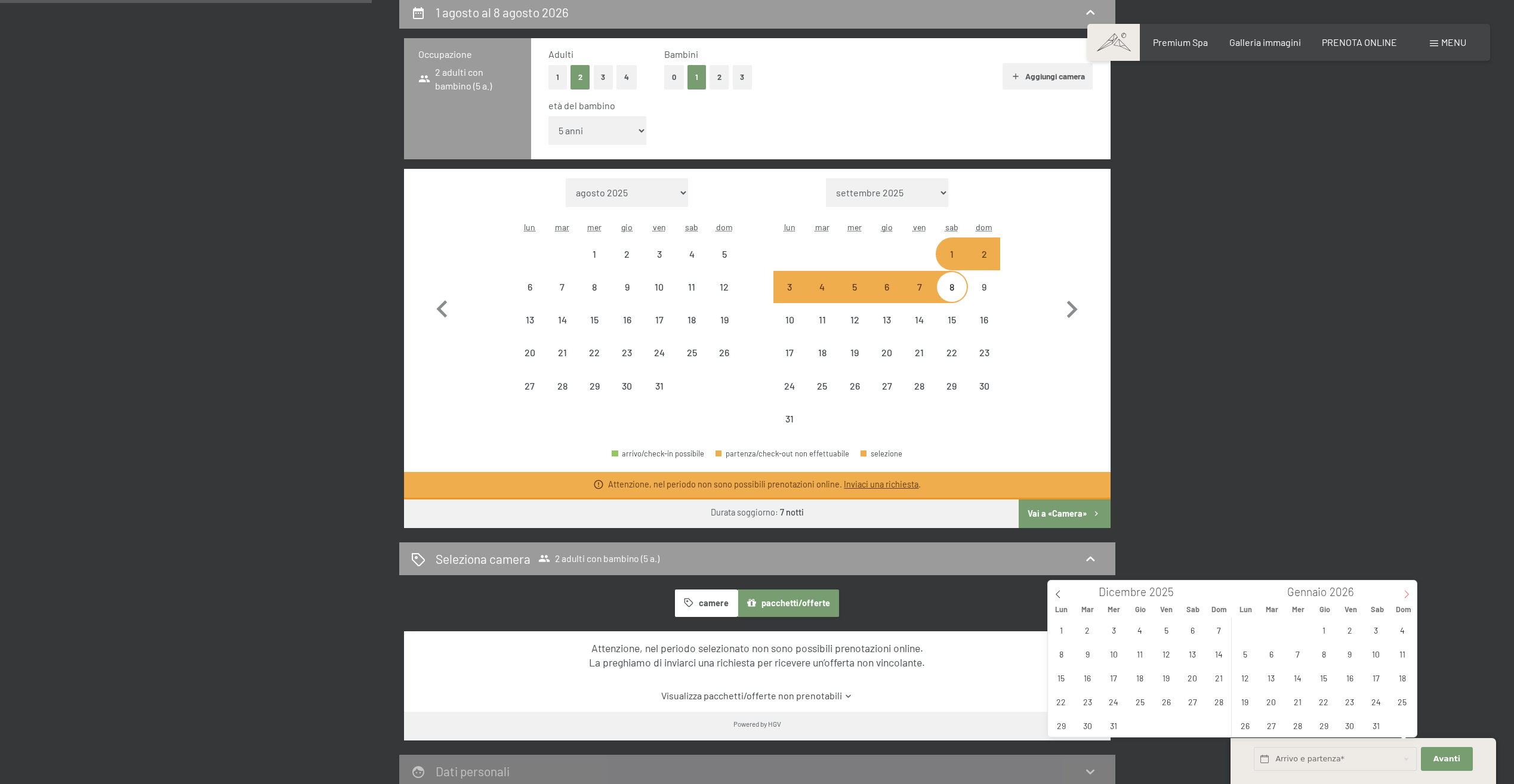
click at [1407, 594] on icon at bounding box center [1407, 594] width 9 height 9
type input "2026"
click at [1407, 594] on icon at bounding box center [1407, 594] width 9 height 9
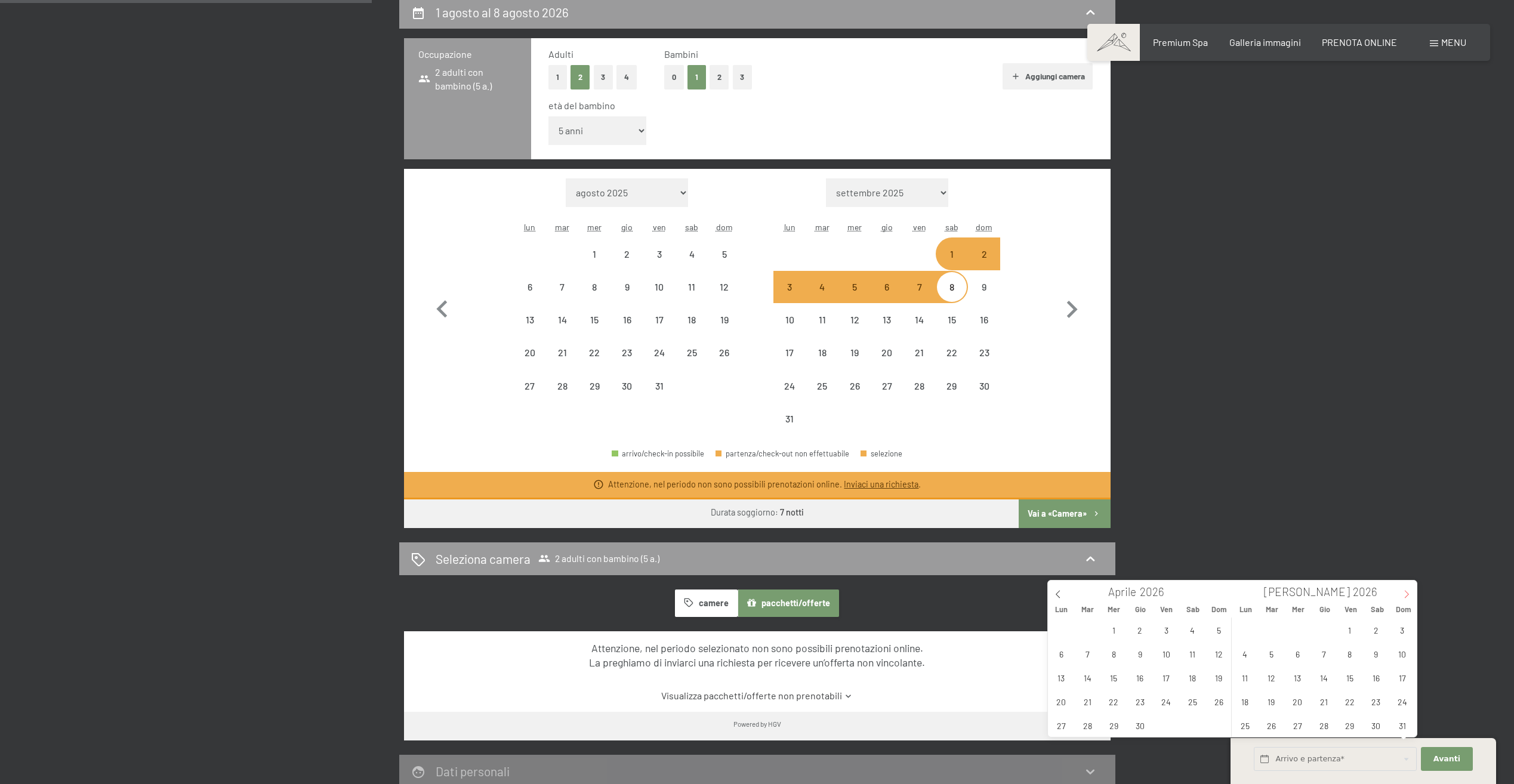
click at [1407, 594] on icon at bounding box center [1407, 594] width 9 height 9
click at [1378, 634] on span "1" at bounding box center [1376, 630] width 23 height 23
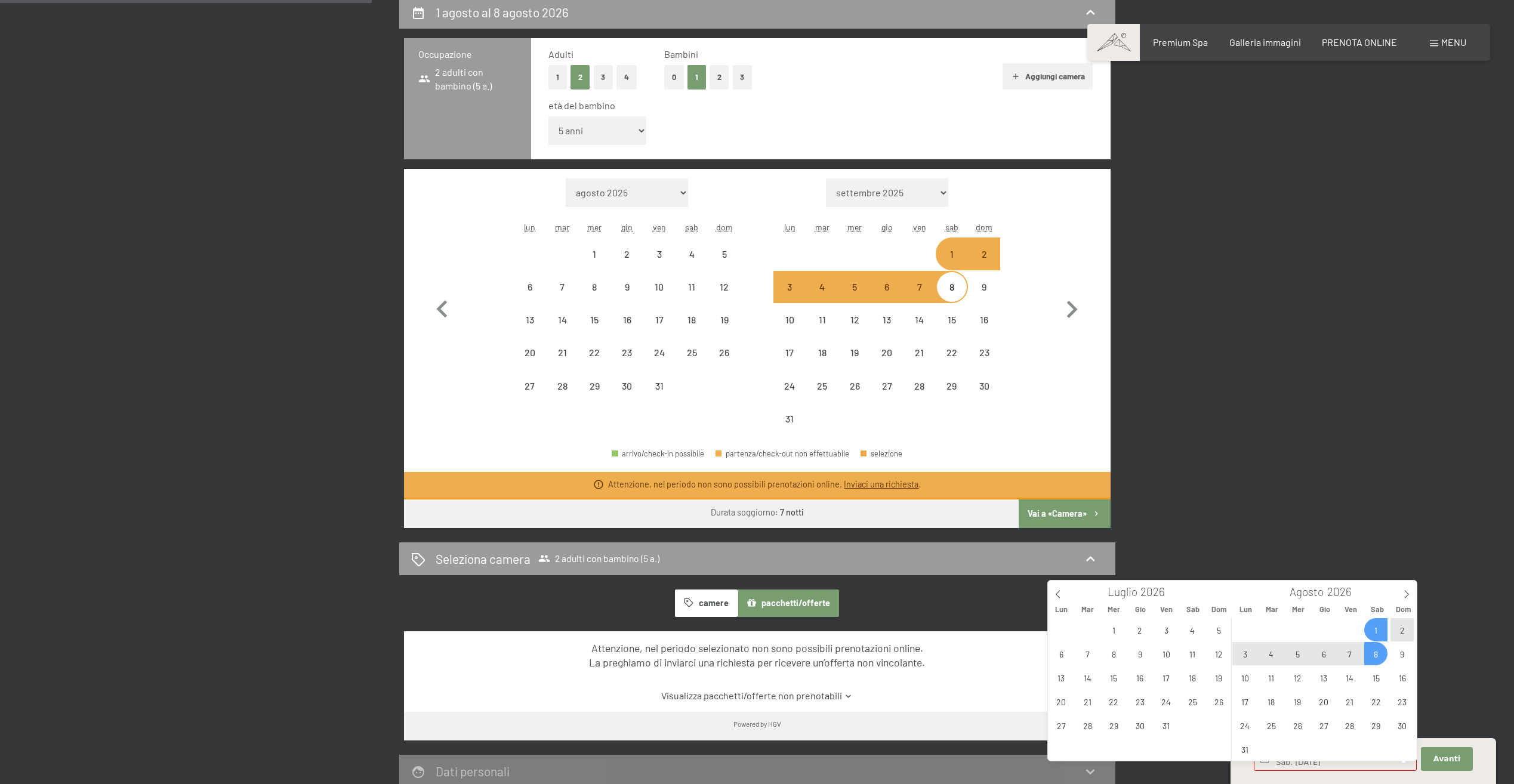
click at [1379, 652] on span "8" at bounding box center [1376, 654] width 23 height 23
type input "Sab. 01/08/2026 - Sab. 08/08/2026"
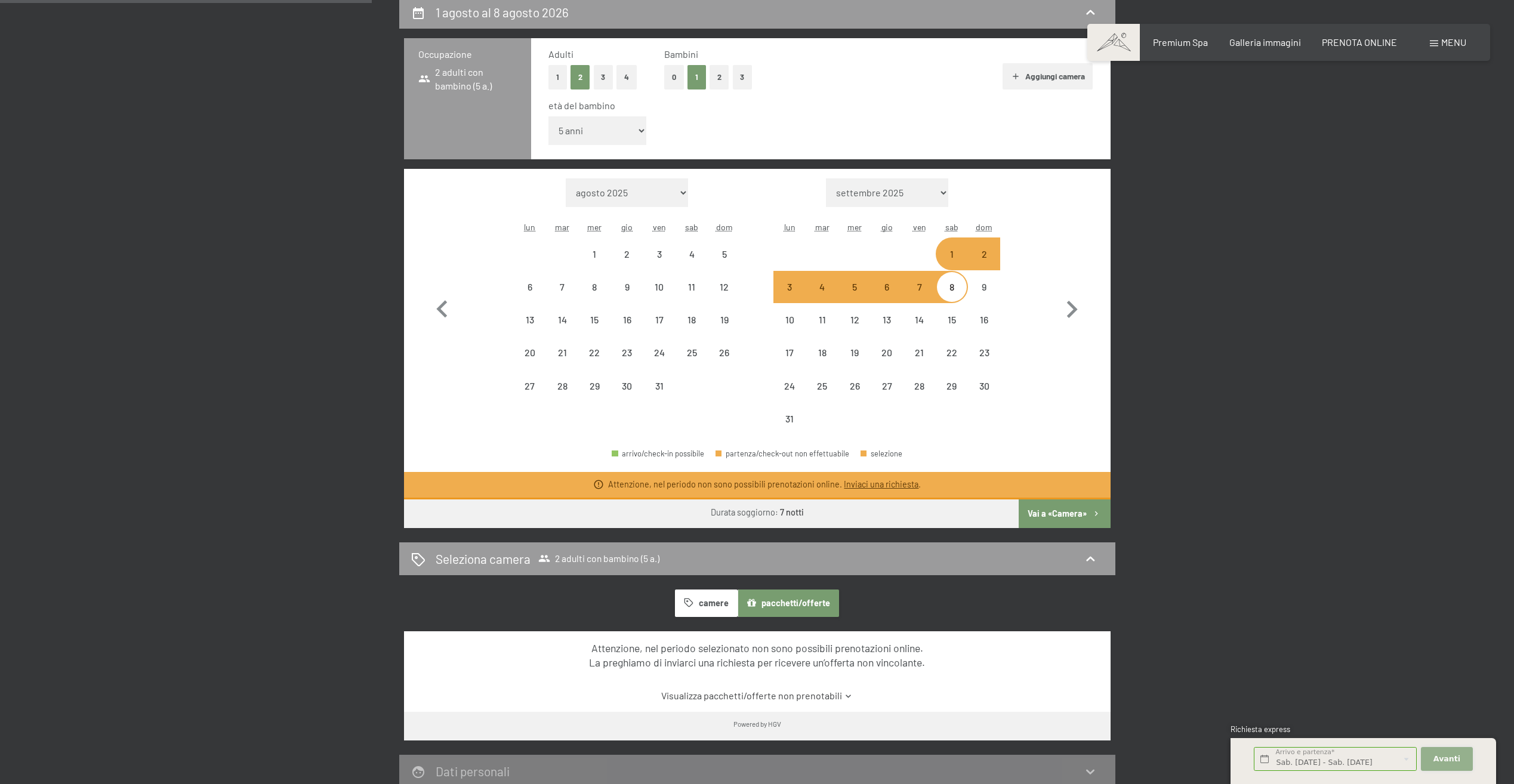
click at [1445, 761] on span "Avanti" at bounding box center [1447, 759] width 27 height 11
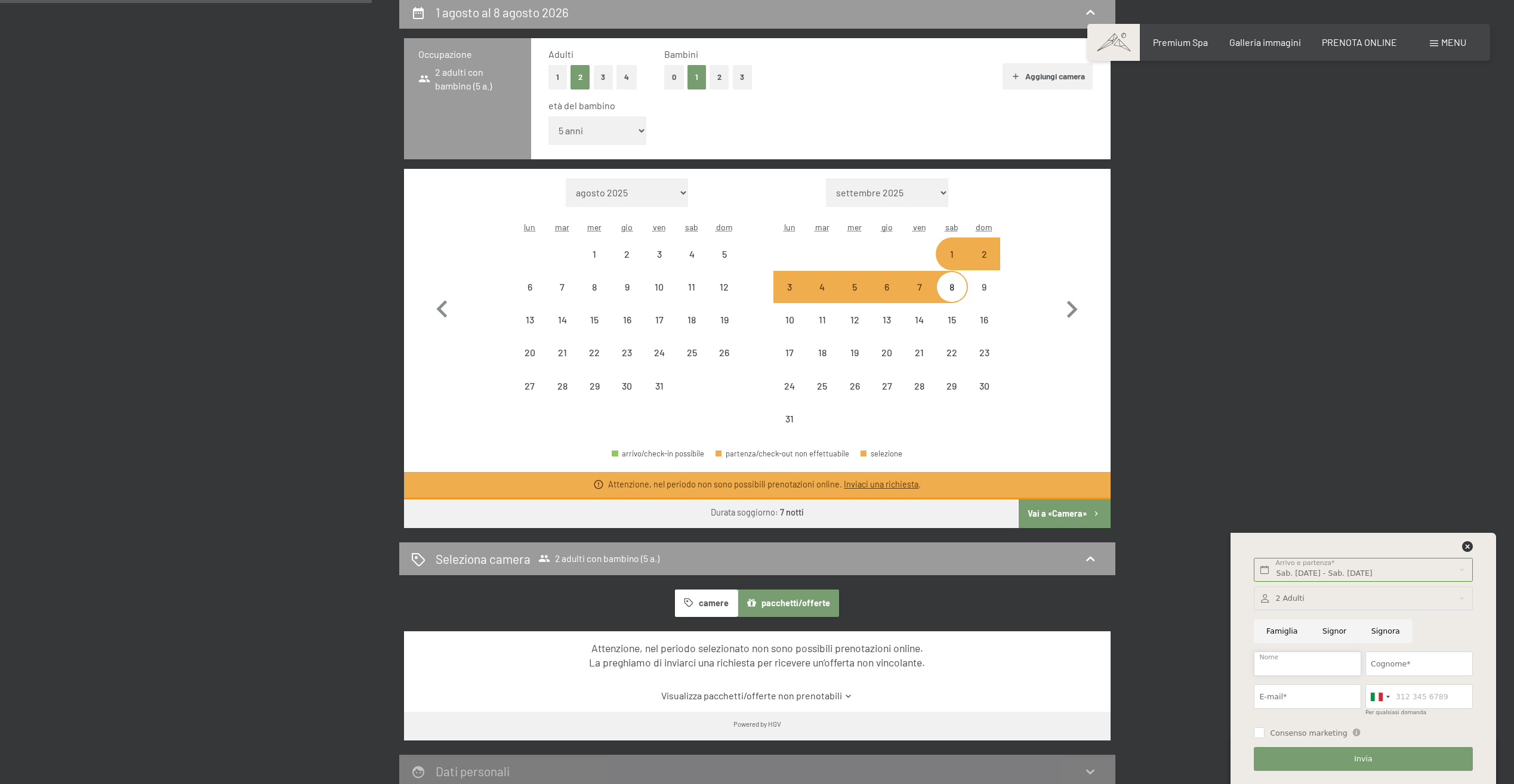
click at [1311, 667] on input "Nome" at bounding box center [1307, 664] width 107 height 24
type input "ROBERTO"
type input "BALDASSARRI"
type input "robertobaldassarri80@gmail.com"
type input "3204386979"
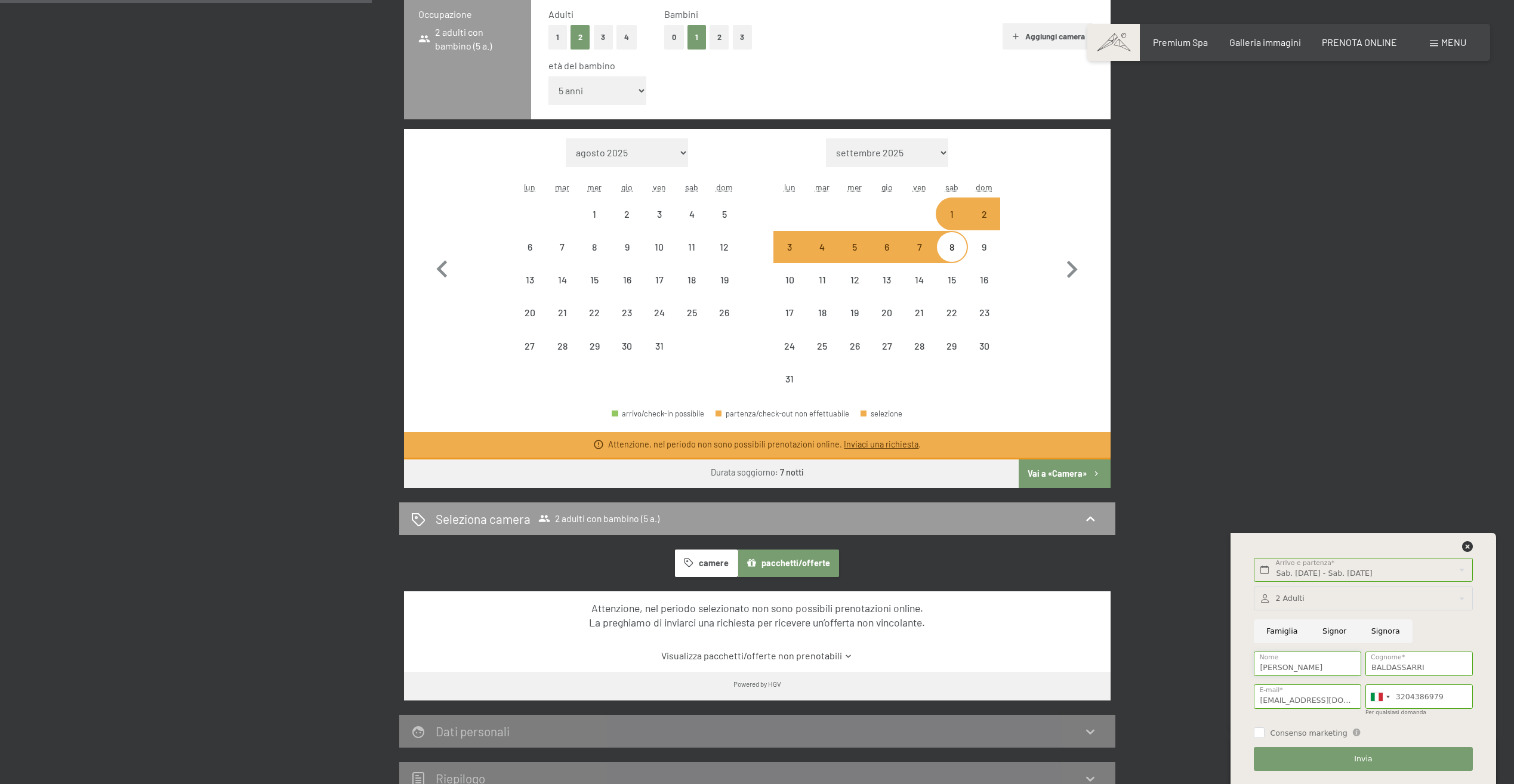
scroll to position [358, 0]
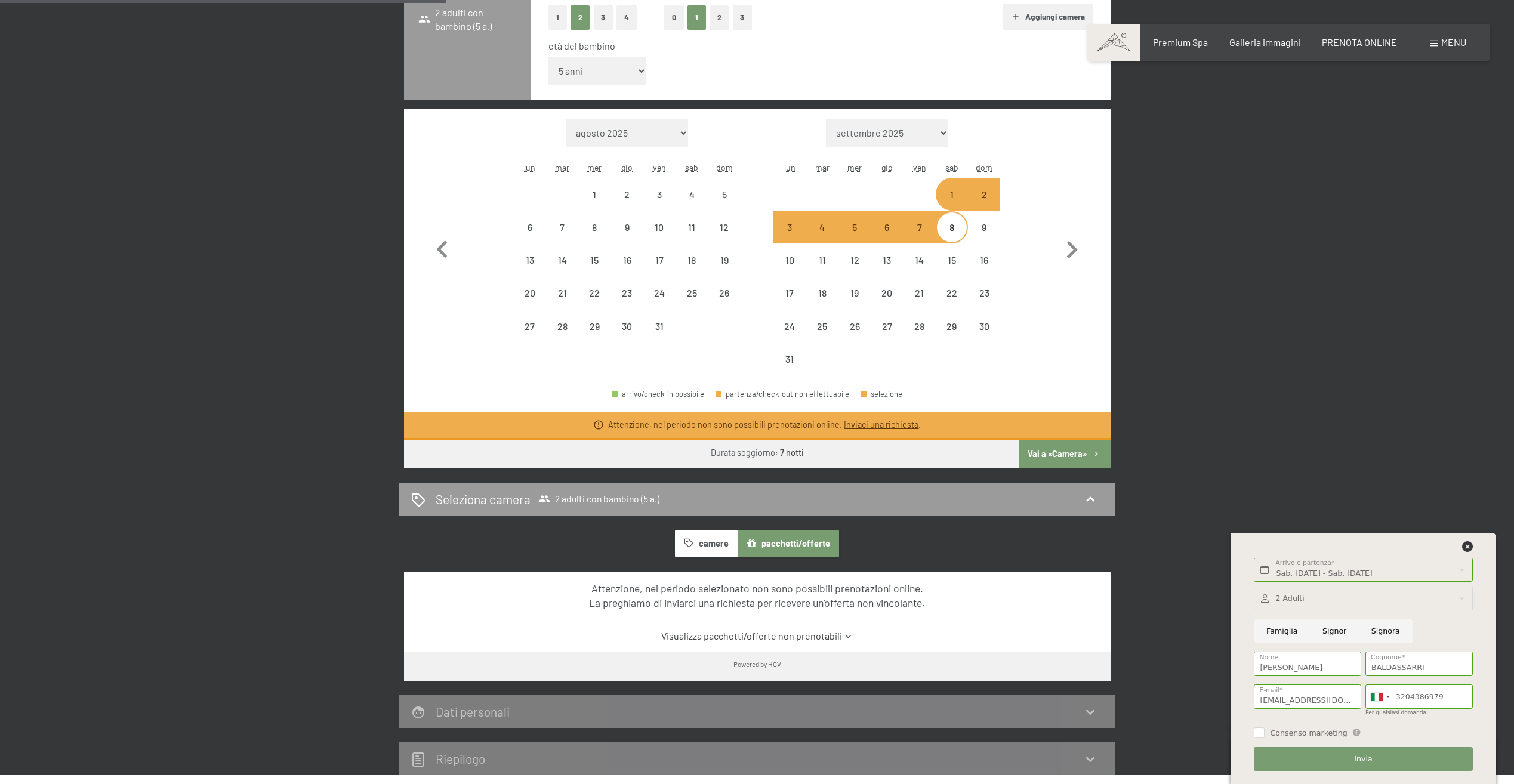
click at [1291, 628] on input "Famiglia" at bounding box center [1282, 632] width 56 height 24
radio input "true"
click at [1308, 605] on div at bounding box center [1363, 599] width 218 height 24
click at [1461, 649] on icon at bounding box center [1457, 651] width 8 height 8
type input "1"
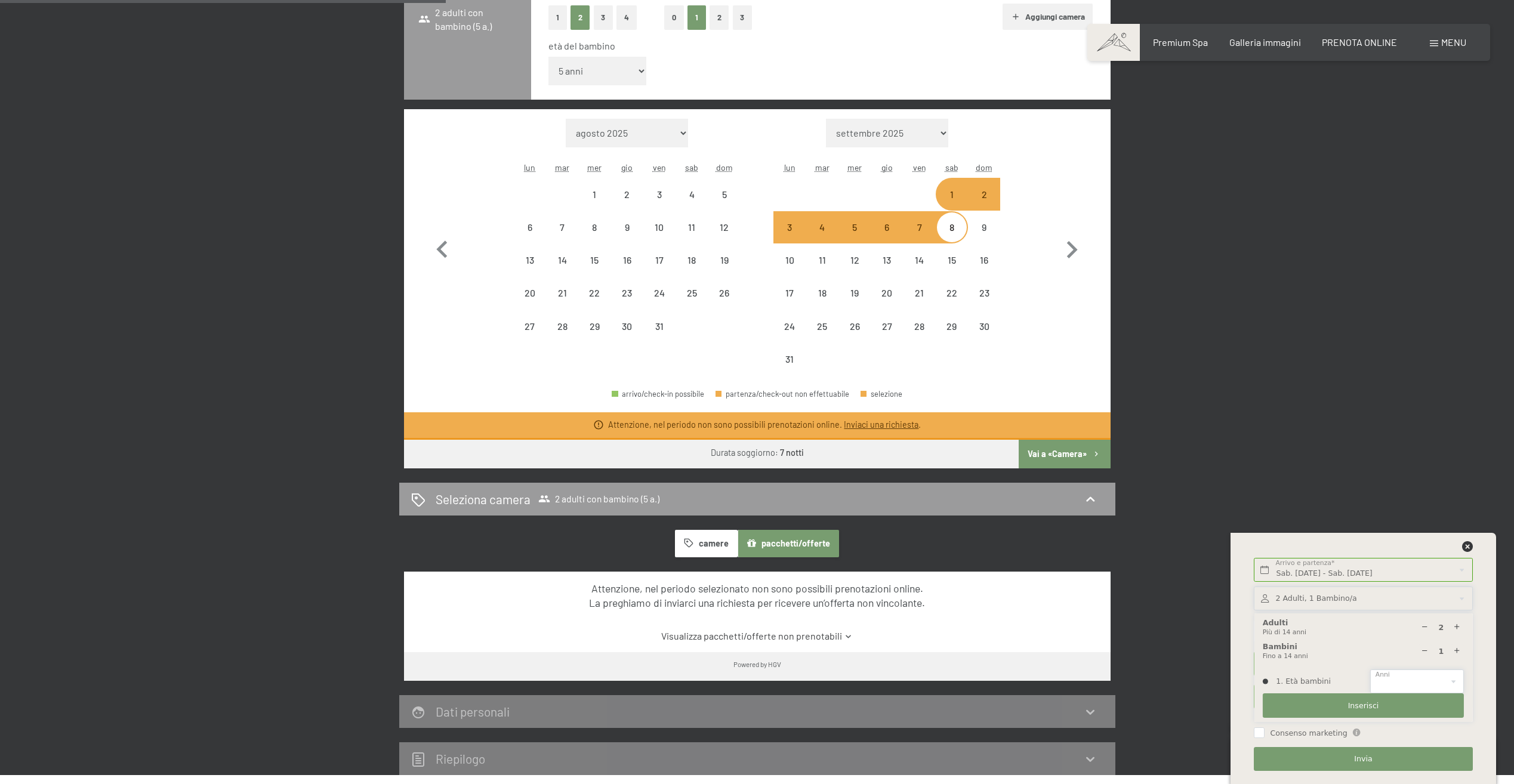
click at [1450, 676] on select "0 1 2 3 4 5 6 7 8 9 10 11 12 13 14" at bounding box center [1417, 682] width 94 height 24
select select "5"
click at [1371, 669] on select "0 1 2 3 4 5 6 7 8 9 10 11 12 13 14" at bounding box center [1417, 682] width 94 height 24
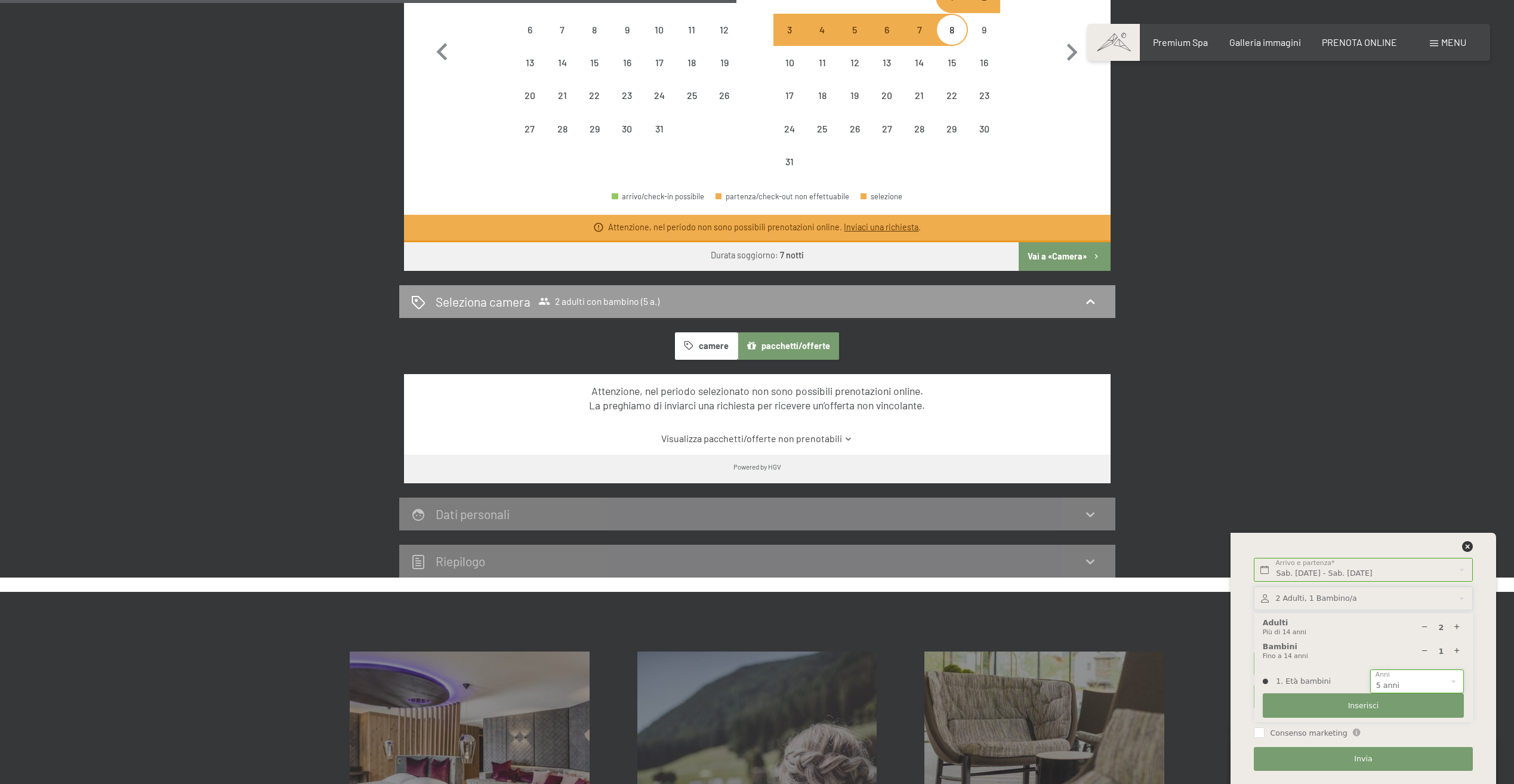
scroll to position [597, 0]
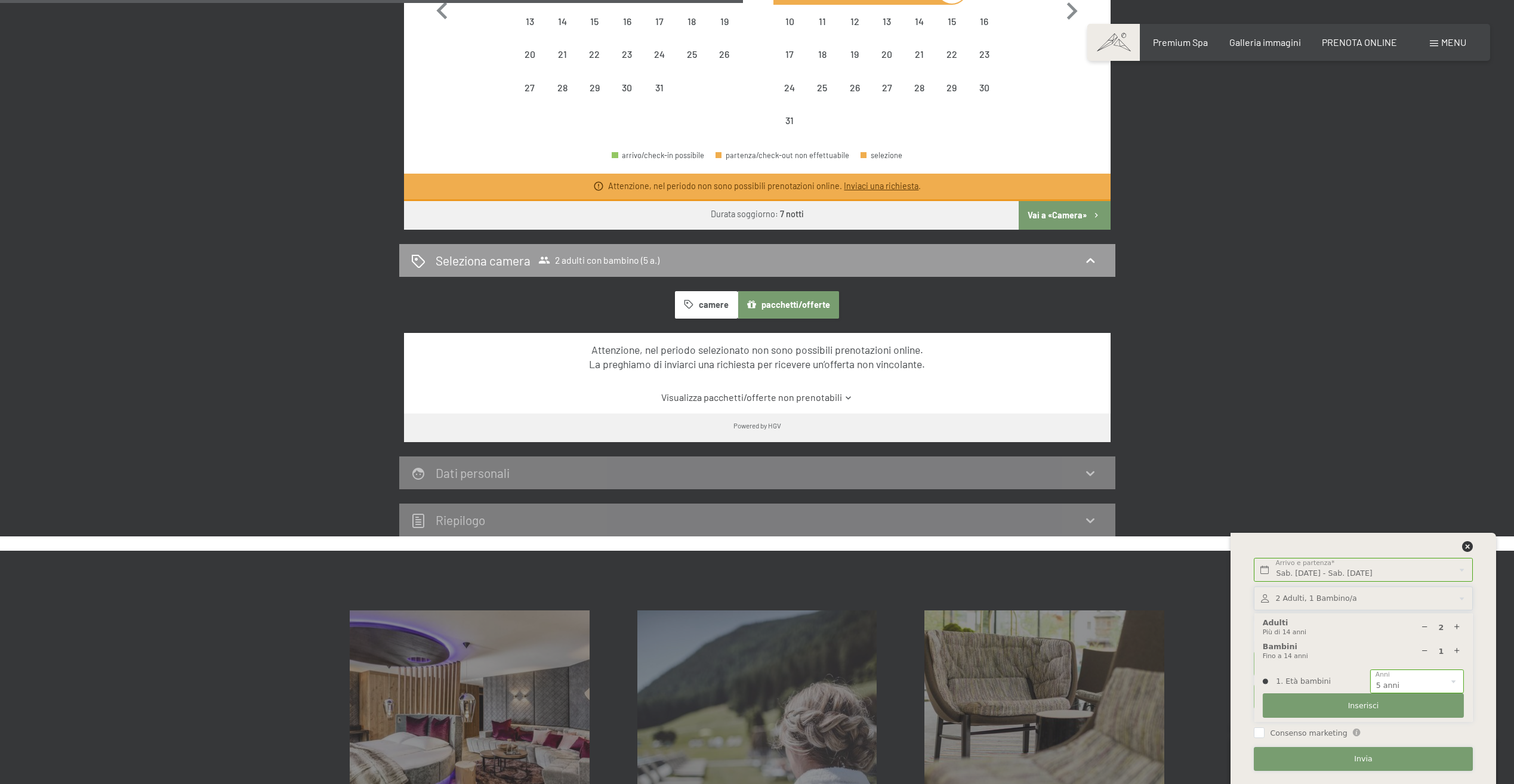
click at [1365, 761] on span "Invia" at bounding box center [1363, 759] width 18 height 11
